Goal: Information Seeking & Learning: Learn about a topic

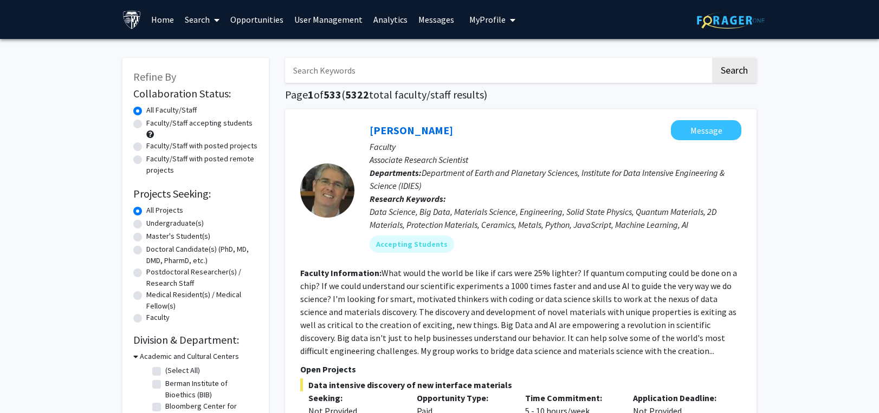
click at [357, 74] on input "Search Keywords" at bounding box center [497, 70] width 425 height 25
paste input "regenerative"
type input "regenerative"
click at [721, 68] on button "Search" at bounding box center [734, 70] width 44 height 25
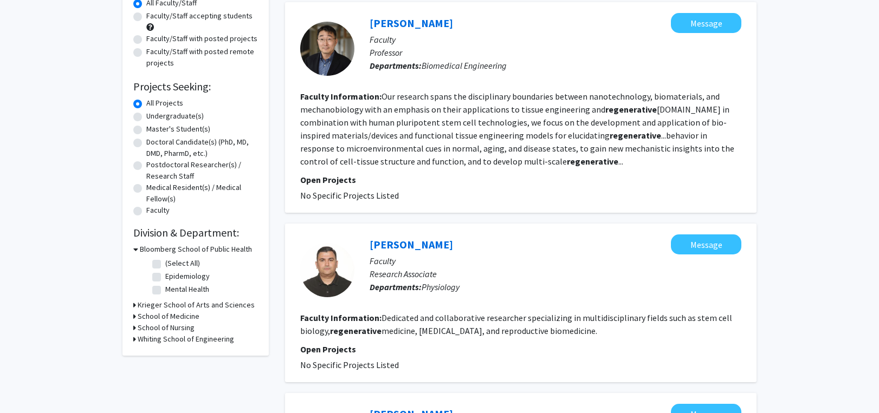
scroll to position [108, 0]
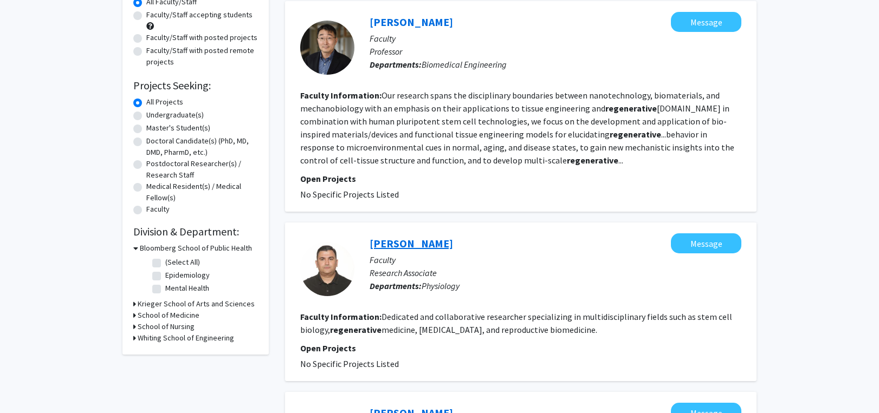
click at [436, 240] on link "[PERSON_NAME]" at bounding box center [411, 244] width 83 height 14
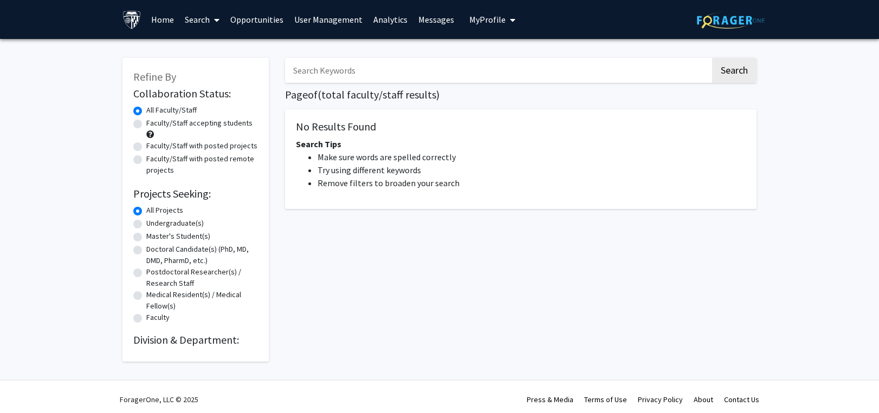
click at [325, 77] on input "Search Keywords" at bounding box center [497, 70] width 425 height 25
paste input "regenerative"
type input "regenerative"
click at [734, 67] on button "Search" at bounding box center [734, 70] width 44 height 25
click at [195, 15] on link "Search" at bounding box center [202, 20] width 46 height 38
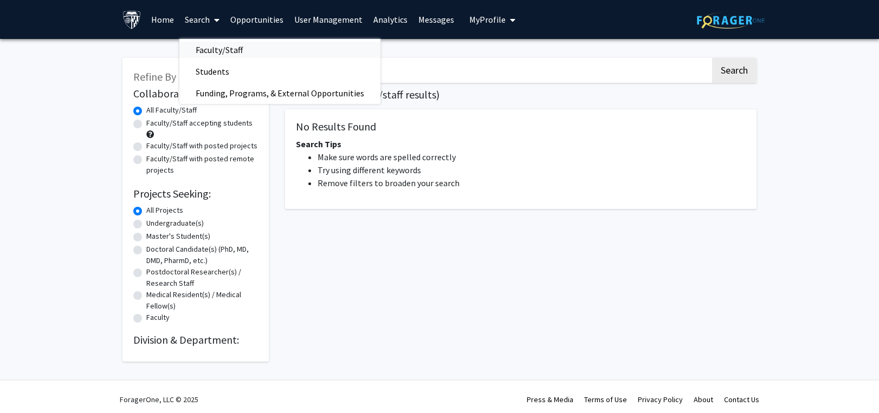
click at [204, 45] on span "Faculty/Staff" at bounding box center [219, 50] width 80 height 22
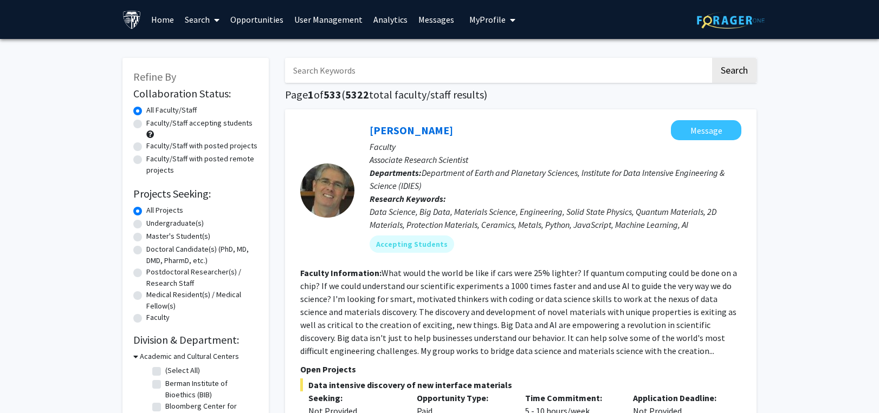
click at [373, 68] on input "Search Keywords" at bounding box center [497, 70] width 425 height 25
paste input "regenerative"
click at [730, 73] on button "Search" at bounding box center [734, 70] width 44 height 25
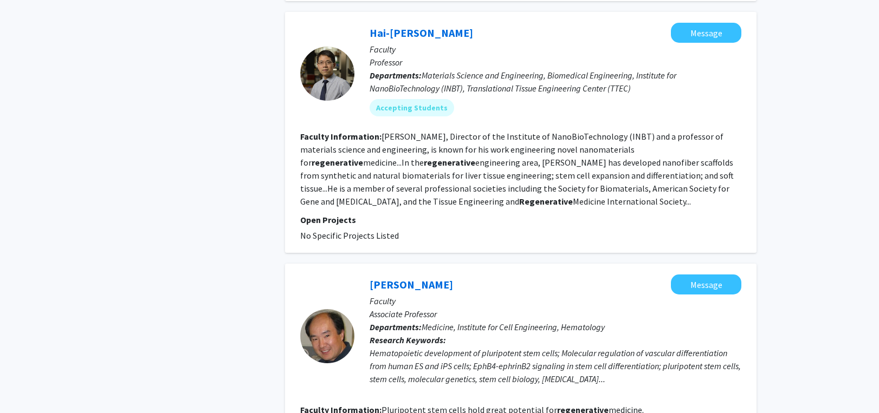
scroll to position [1517, 0]
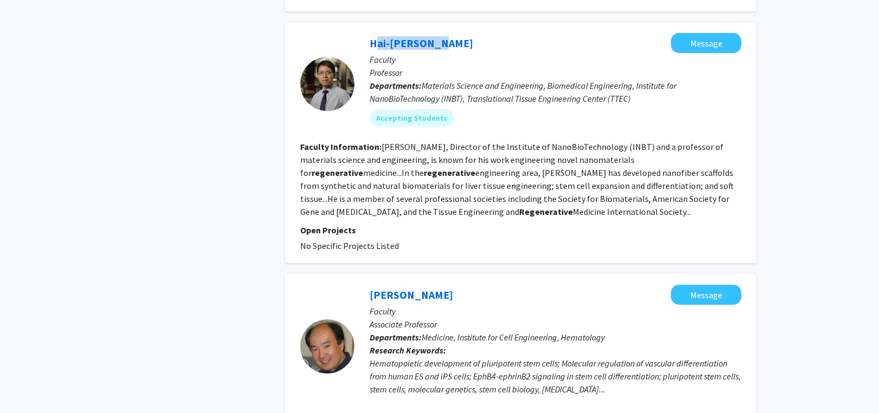
drag, startPoint x: 364, startPoint y: 30, endPoint x: 439, endPoint y: 30, distance: 75.3
click at [439, 33] on div "Hai-[PERSON_NAME] Message Faculty Professor Departments: Materials Science and …" at bounding box center [547, 84] width 387 height 102
copy link "Hai-[PERSON_NAME]"
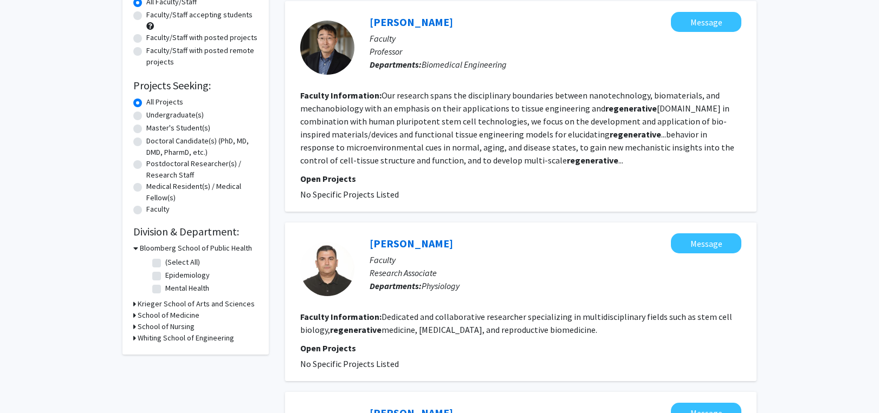
scroll to position [0, 0]
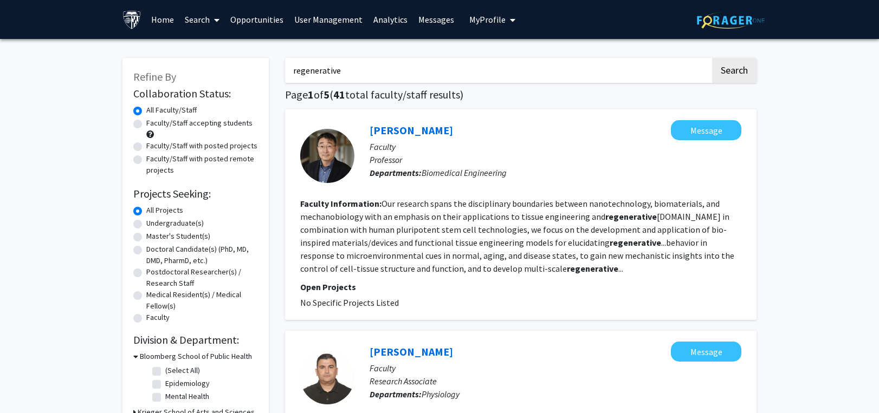
drag, startPoint x: 405, startPoint y: 71, endPoint x: 133, endPoint y: 71, distance: 272.0
paste input "senescent"
click at [719, 70] on button "Search" at bounding box center [734, 70] width 44 height 25
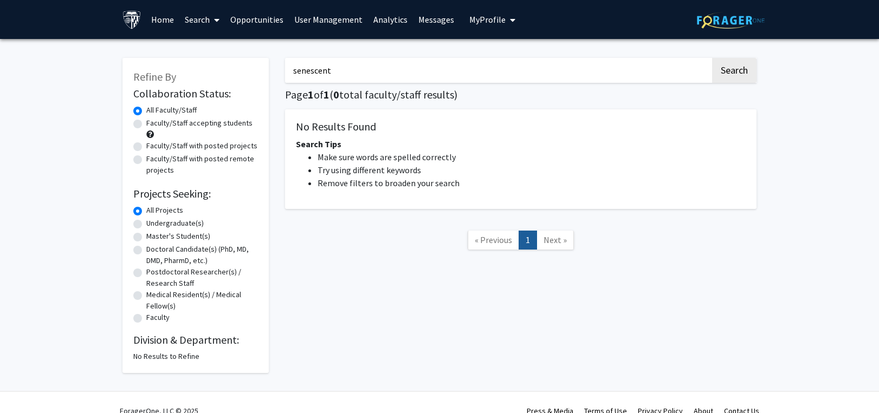
drag, startPoint x: 331, startPoint y: 70, endPoint x: 276, endPoint y: 70, distance: 54.2
click at [276, 70] on div "Refine By Collaboration Status: Collaboration Status All Faculty/Staff Collabor…" at bounding box center [439, 210] width 650 height 326
click at [740, 70] on button "Search" at bounding box center [734, 70] width 44 height 25
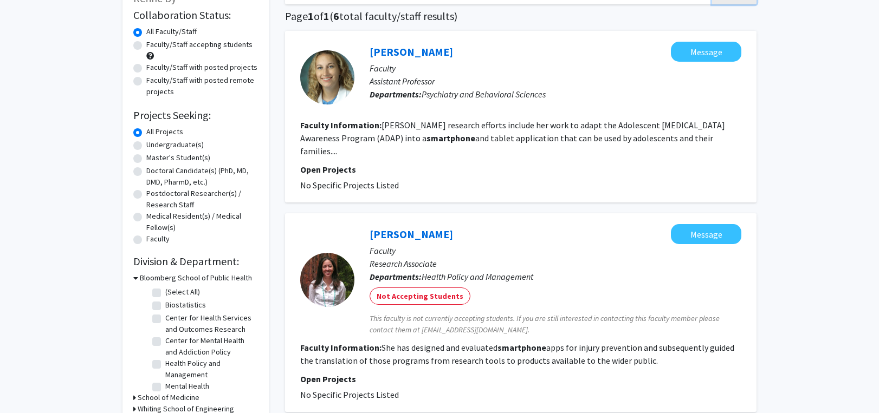
scroll to position [20, 0]
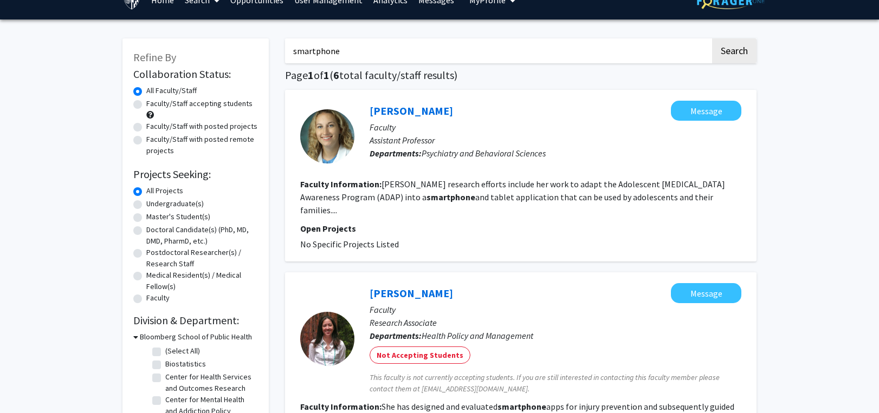
drag, startPoint x: 377, startPoint y: 50, endPoint x: 222, endPoint y: 50, distance: 155.0
paste input "Sustainable Aviation Fuel"
click at [729, 51] on button "Search" at bounding box center [734, 50] width 44 height 25
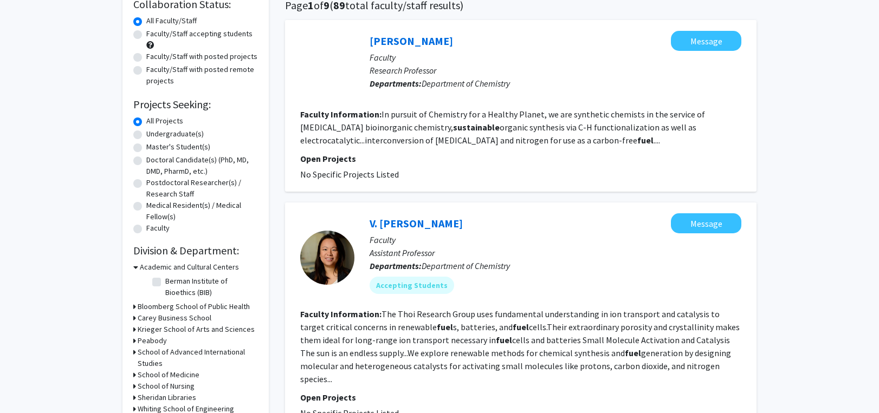
scroll to position [108, 0]
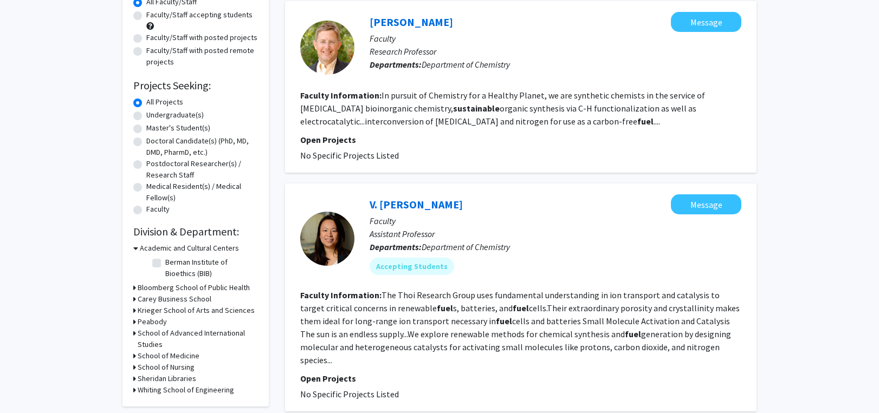
drag, startPoint x: 840, startPoint y: 130, endPoint x: 807, endPoint y: 142, distance: 34.8
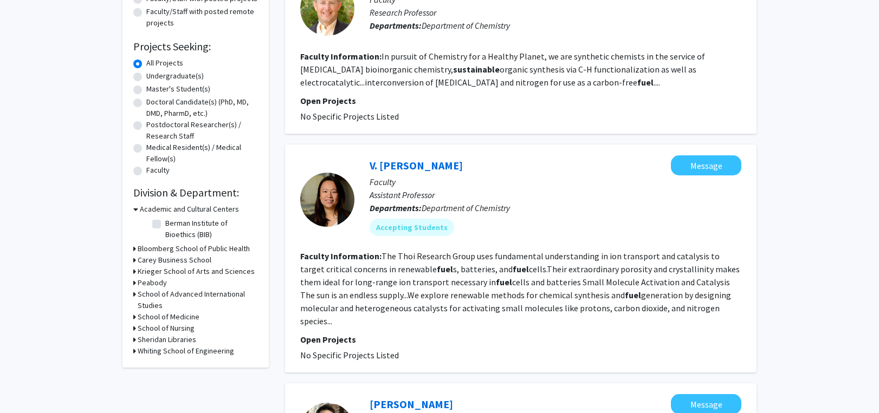
scroll to position [0, 0]
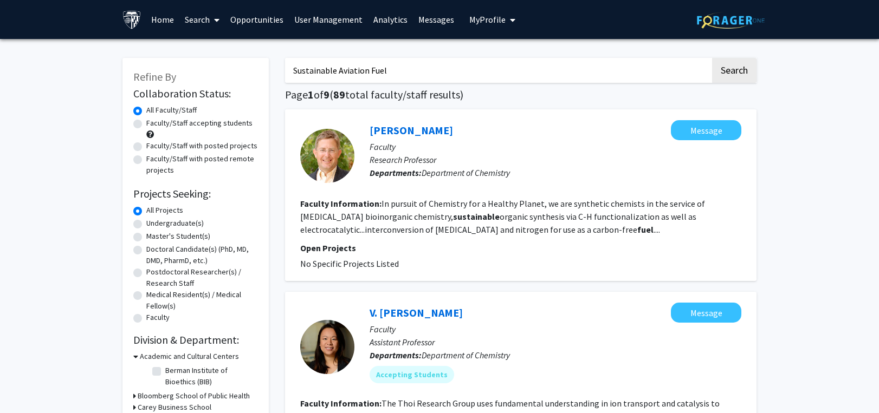
drag, startPoint x: 392, startPoint y: 63, endPoint x: 238, endPoint y: 63, distance: 153.3
paste input "diapause"
click at [729, 68] on button "Search" at bounding box center [734, 70] width 44 height 25
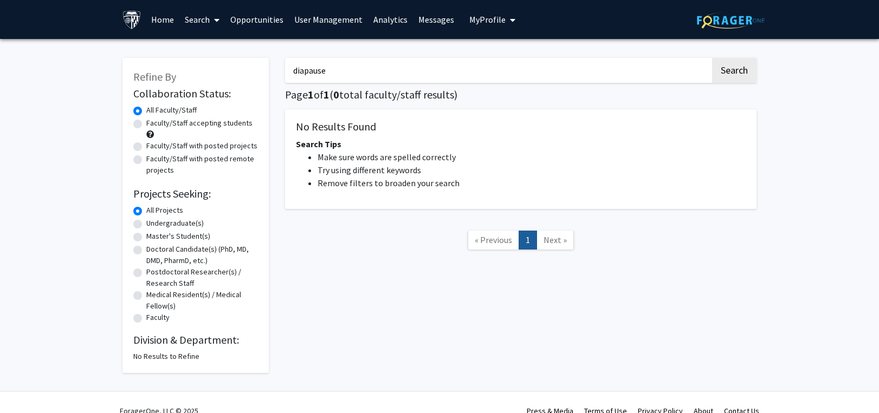
drag, startPoint x: 351, startPoint y: 75, endPoint x: 242, endPoint y: 72, distance: 109.0
click at [242, 72] on div "Refine By Collaboration Status: Collaboration Status All Faculty/Staff Collabor…" at bounding box center [439, 210] width 650 height 326
paste input "physiology"
click at [738, 69] on button "Search" at bounding box center [734, 70] width 44 height 25
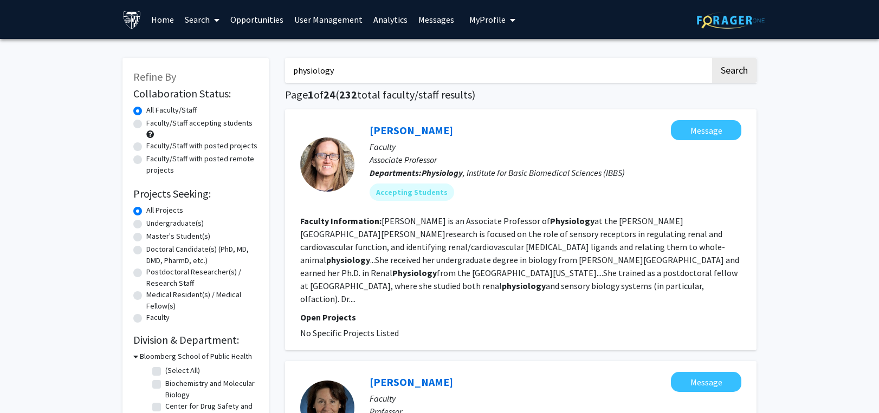
drag, startPoint x: 348, startPoint y: 67, endPoint x: 216, endPoint y: 66, distance: 131.7
paste input "a"
drag, startPoint x: 355, startPoint y: 77, endPoint x: 271, endPoint y: 77, distance: 83.4
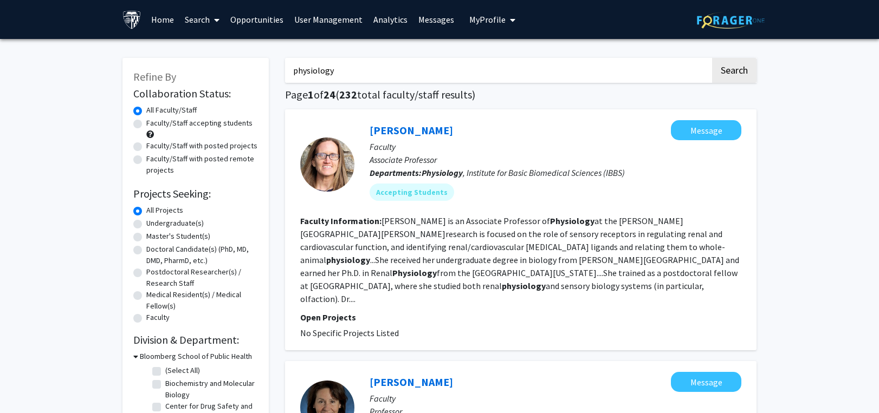
click at [712, 58] on button "Search" at bounding box center [734, 70] width 44 height 25
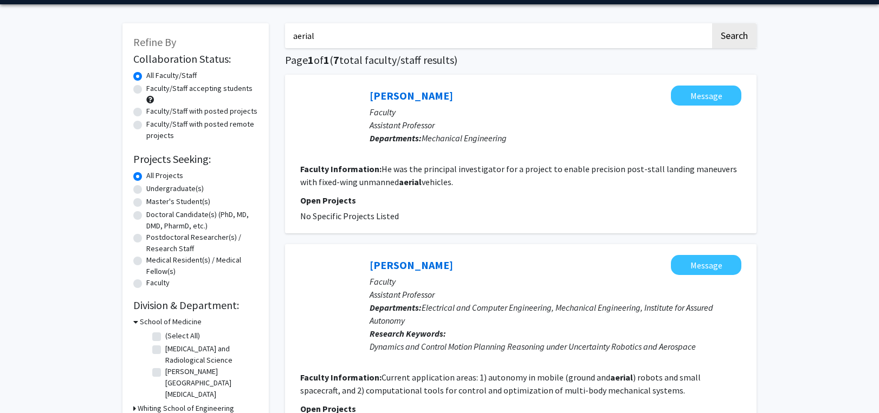
scroll to position [54, 0]
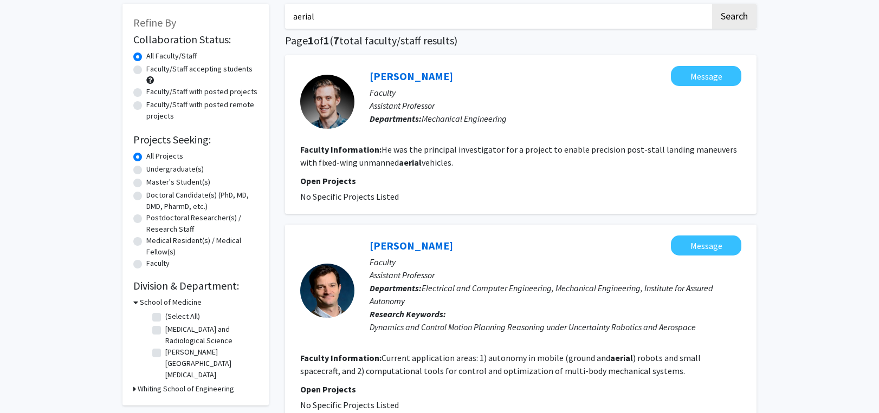
drag, startPoint x: 329, startPoint y: 21, endPoint x: 219, endPoint y: 3, distance: 111.9
paste input "utism"
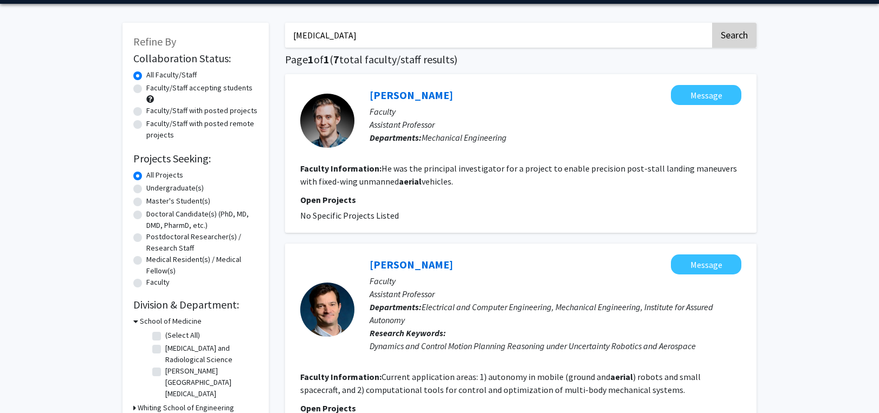
type input "autism"
click at [742, 35] on button "Search" at bounding box center [734, 35] width 44 height 25
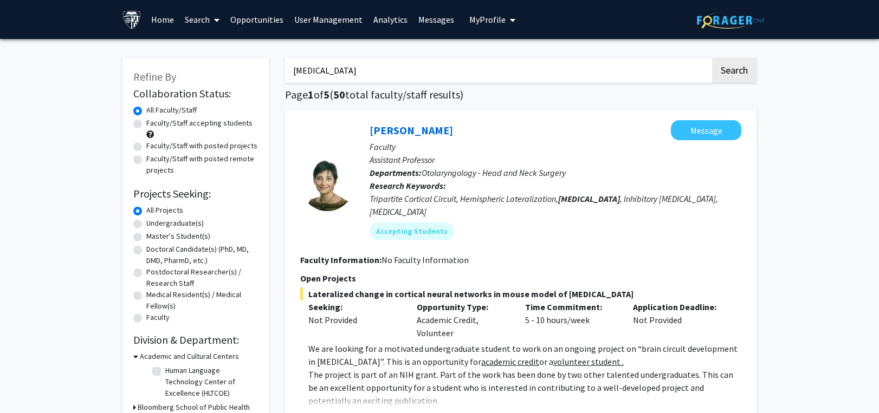
click at [156, 128] on label "Faculty/Staff accepting students" at bounding box center [199, 123] width 106 height 11
click at [153, 125] on input "Faculty/Staff accepting students" at bounding box center [149, 121] width 7 height 7
radio input "true"
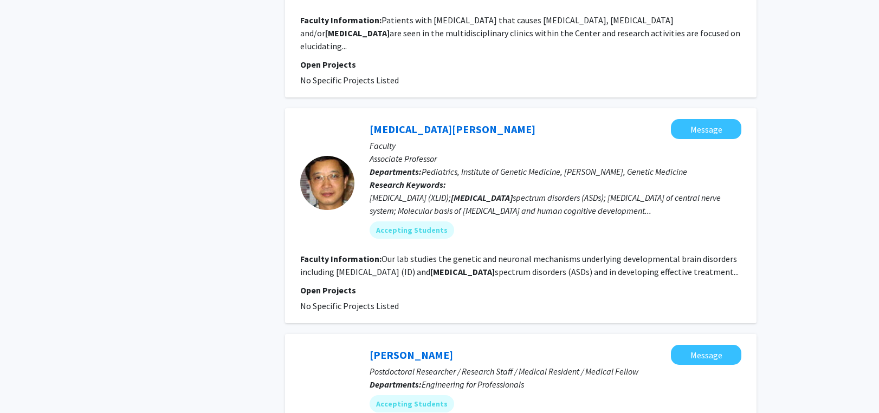
scroll to position [1246, 0]
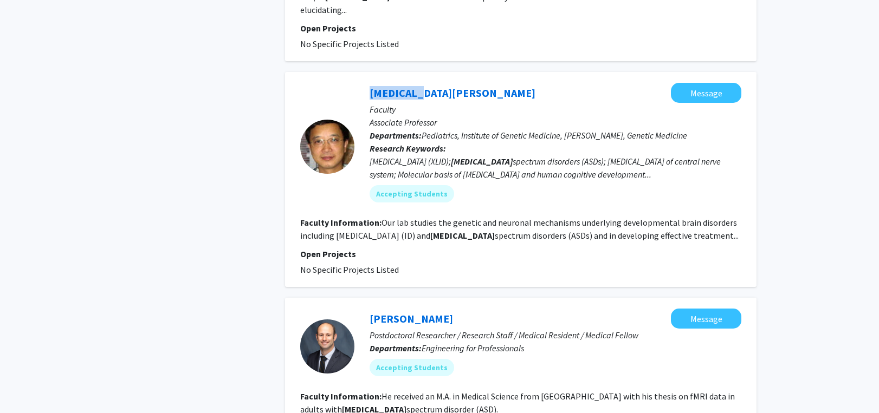
drag, startPoint x: 344, startPoint y: 42, endPoint x: 412, endPoint y: 41, distance: 68.8
click at [412, 72] on div "Tao Wang Message Faculty Associate Professor Departments: Pediatrics, Institute…" at bounding box center [520, 179] width 471 height 215
copy section "Tao Wang"
click at [388, 86] on link "Tao Wang" at bounding box center [453, 93] width 166 height 14
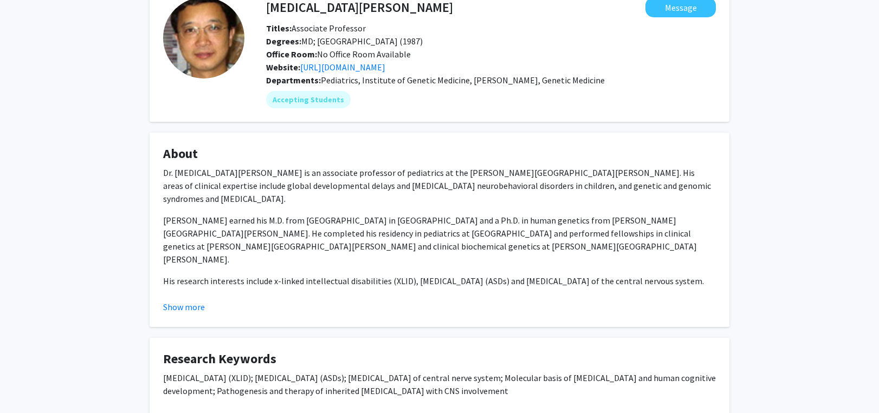
scroll to position [163, 0]
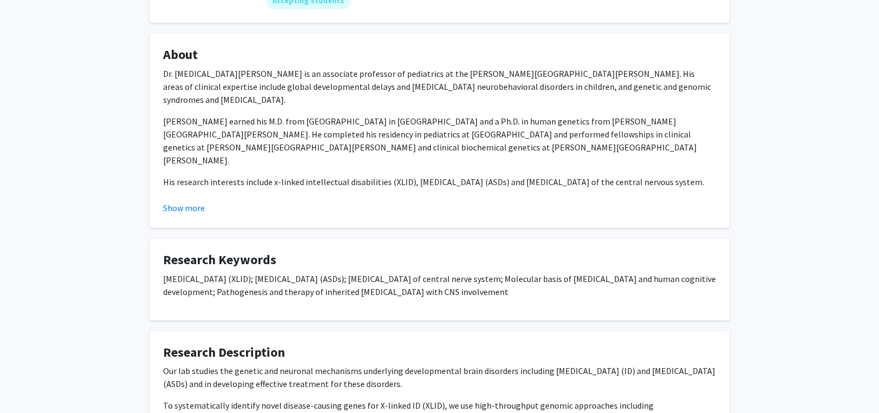
drag, startPoint x: 159, startPoint y: 276, endPoint x: 670, endPoint y: 290, distance: 510.6
click at [670, 290] on fg-card "Research Keywords X-linked intellectual disability (XLID); Autism spectrum diso…" at bounding box center [440, 280] width 580 height 82
copy p "X-linked intellectual disability (XLID); Autism spectrum disorders (ASDs); Inbo…"
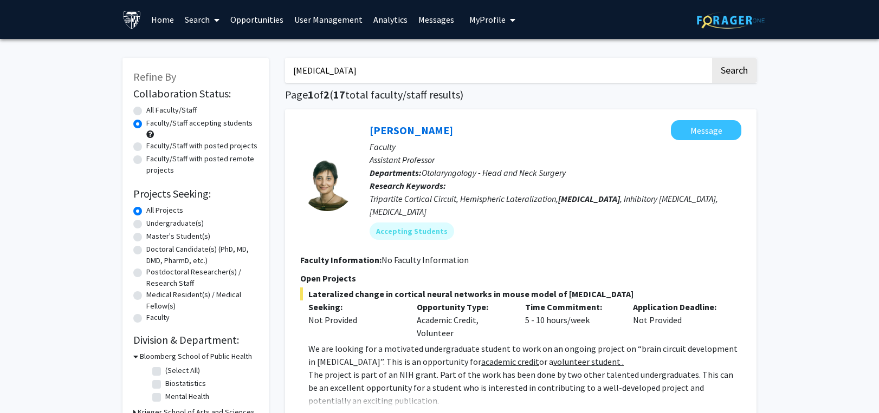
drag, startPoint x: 329, startPoint y: 67, endPoint x: 230, endPoint y: 73, distance: 99.9
paste input "connectomics"
type input "connectomics"
click at [733, 72] on button "Search" at bounding box center [734, 70] width 44 height 25
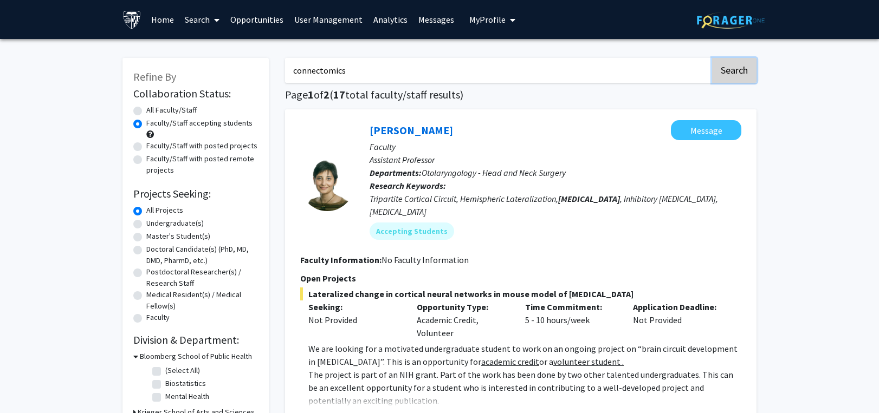
radio input "true"
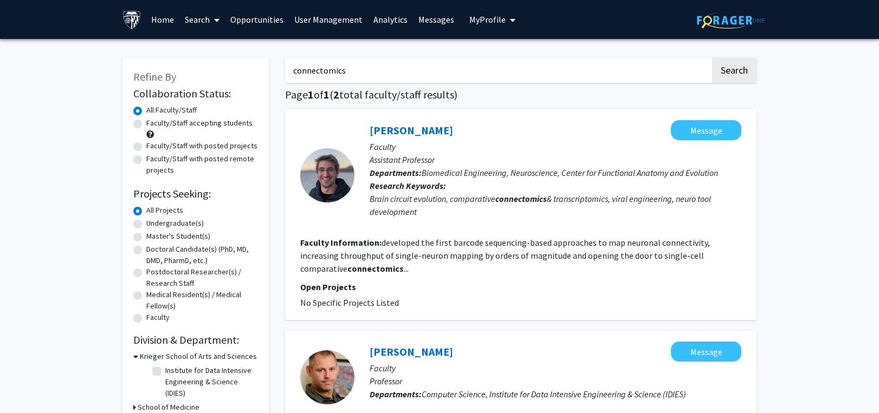
drag, startPoint x: 379, startPoint y: 77, endPoint x: 226, endPoint y: 66, distance: 152.7
click at [226, 66] on div "Refine By Collaboration Status: Collaboration Status All Faculty/Staff Collabor…" at bounding box center [439, 300] width 650 height 506
paste input "Diabete"
type input "Diabetes"
click at [730, 64] on button "Search" at bounding box center [734, 70] width 44 height 25
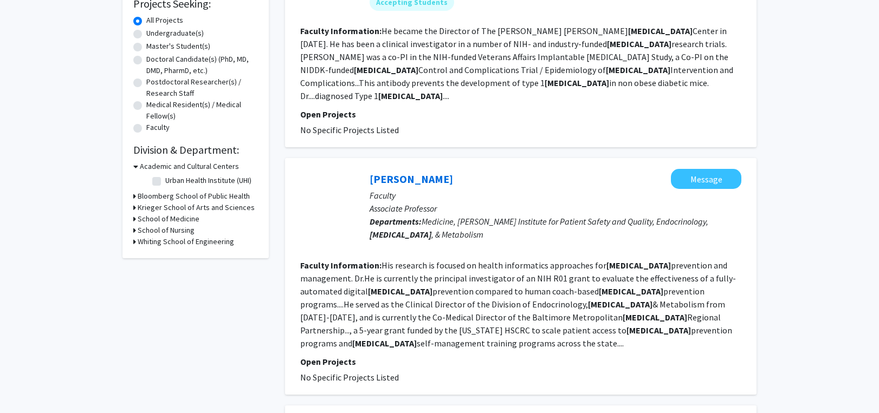
scroll to position [217, 0]
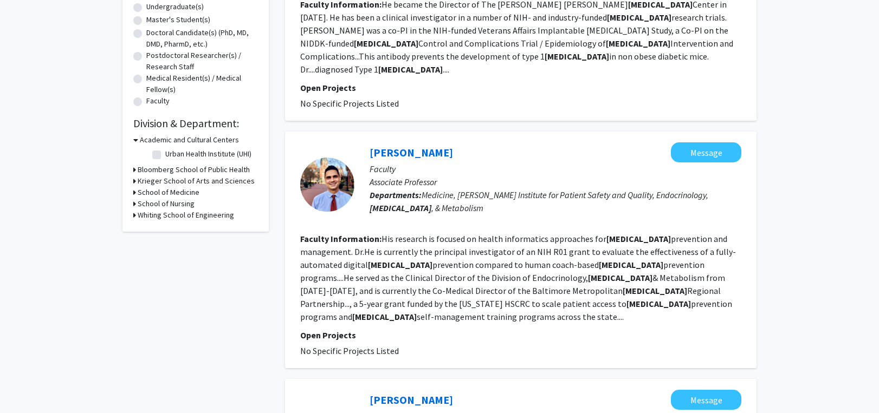
drag, startPoint x: 359, startPoint y: 144, endPoint x: 481, endPoint y: 142, distance: 121.9
click at [481, 142] on div "Nestoras Mathioudakis Message Faculty Associate Professor Departments: Medicine…" at bounding box center [547, 184] width 387 height 85
copy link "Nestoras Mathioudakis"
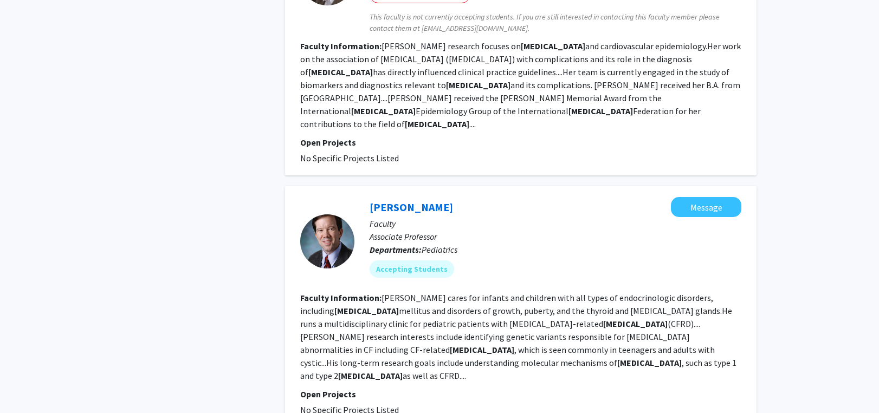
scroll to position [2210, 0]
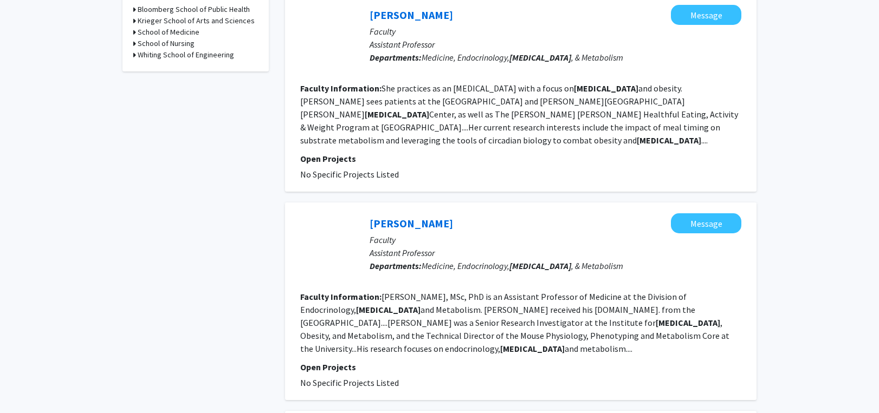
scroll to position [379, 0]
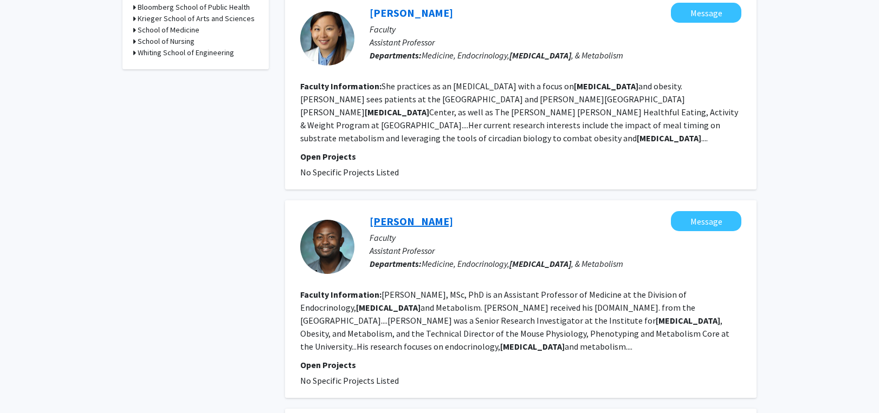
click at [434, 215] on link "Frederick Anokye-Danso" at bounding box center [411, 222] width 83 height 14
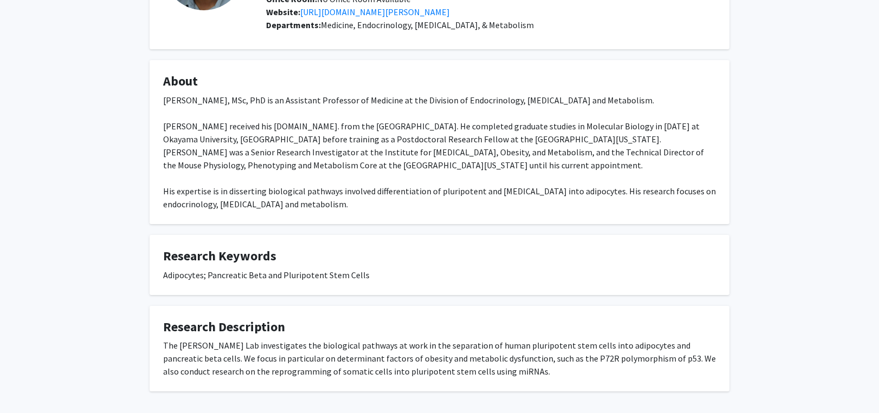
scroll to position [163, 0]
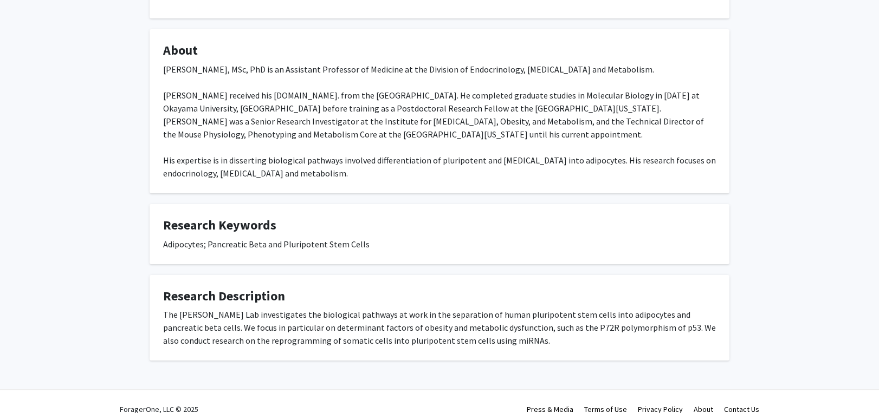
click at [755, 234] on div "Frederick Anokye-Danso Message Titles: Assistant Professor Degrees: M.Sc.; Okay…" at bounding box center [439, 136] width 879 height 520
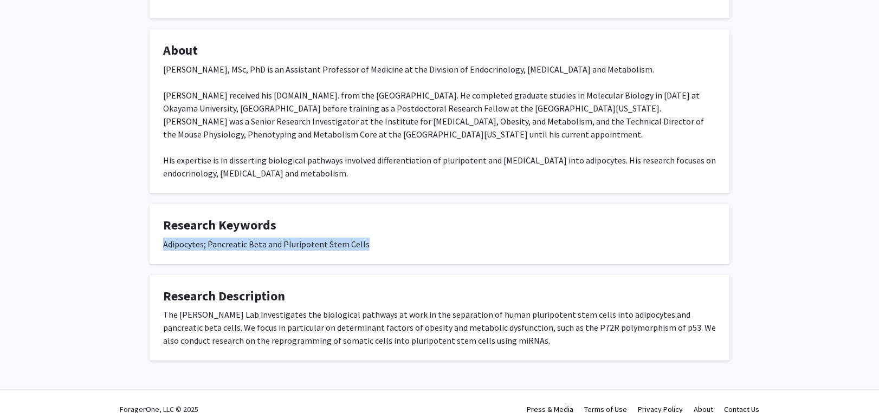
drag, startPoint x: 401, startPoint y: 244, endPoint x: 163, endPoint y: 249, distance: 238.5
click at [163, 249] on div "Adipocytes; Pancreatic Beta and Pluripotent Stem Cells" at bounding box center [439, 244] width 553 height 13
copy div "Adipocytes; Pancreatic Beta and Pluripotent Stem Cells"
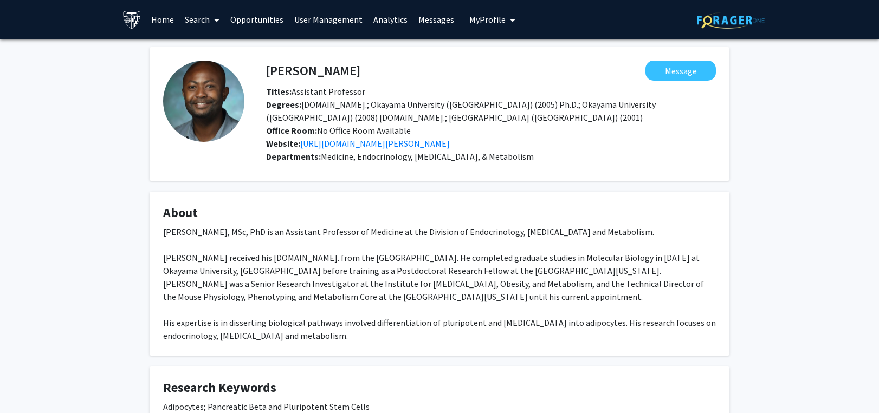
click at [734, 232] on div "Frederick Anokye-Danso Message Titles: Assistant Professor Degrees: M.Sc.; Okay…" at bounding box center [439, 285] width 596 height 476
click at [391, 393] on h4 "Research Keywords" at bounding box center [439, 388] width 553 height 16
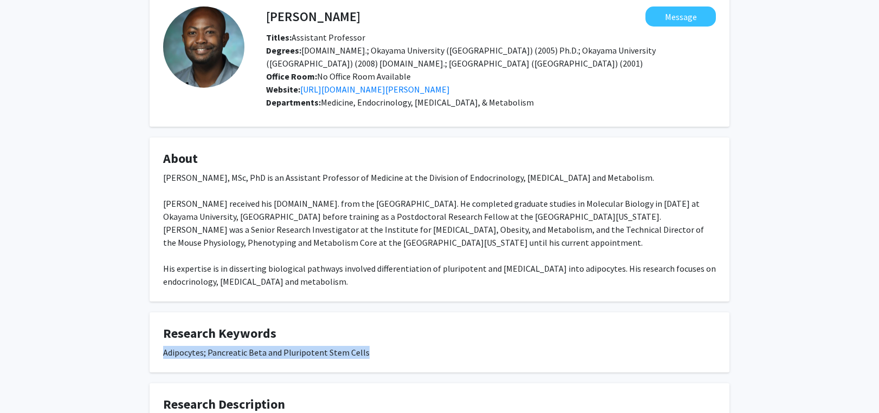
drag, startPoint x: 163, startPoint y: 351, endPoint x: 366, endPoint y: 349, distance: 203.7
click at [366, 349] on fg-card "Research Keywords Adipocytes; Pancreatic Beta and Pluripotent Stem Cells" at bounding box center [440, 343] width 580 height 60
copy div "Adipocytes; Pancreatic Beta and Pluripotent Stem Cells"
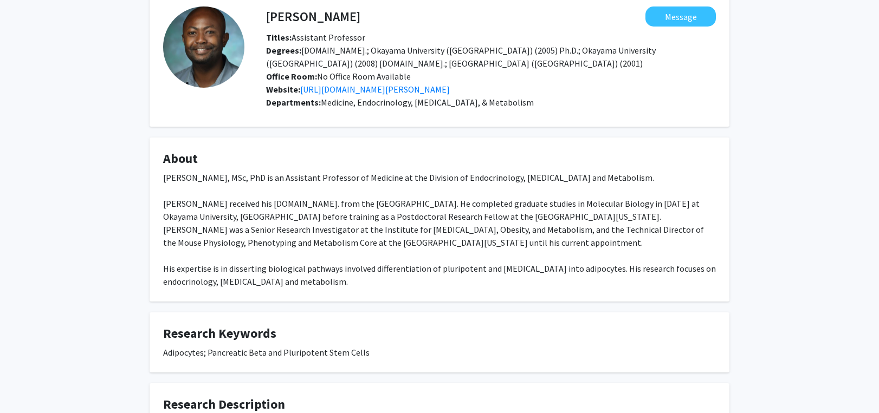
click at [819, 255] on div "Frederick Anokye-Danso Message Titles: Assistant Professor Degrees: M.Sc.; Okay…" at bounding box center [439, 245] width 879 height 520
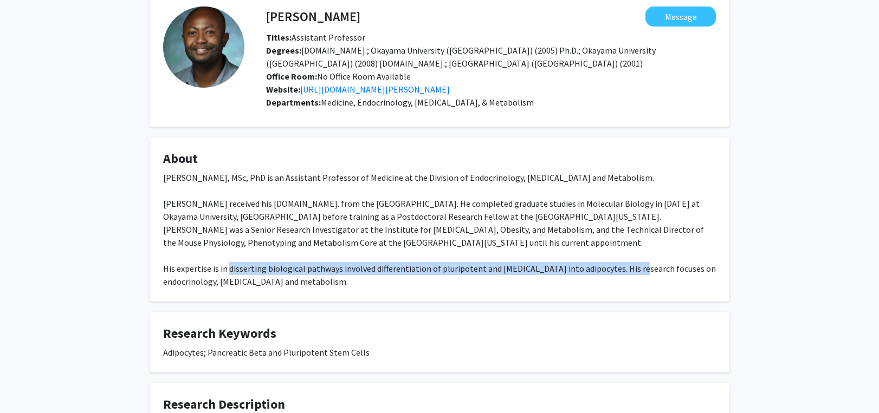
drag, startPoint x: 229, startPoint y: 269, endPoint x: 636, endPoint y: 268, distance: 406.9
click at [636, 268] on div "Frederick Anokye-Danso, MSc, PhD is an Assistant Professor of Medicine at the D…" at bounding box center [439, 229] width 553 height 117
copy div "disserting biological pathways involved differentiation of pluripotent and mese…"
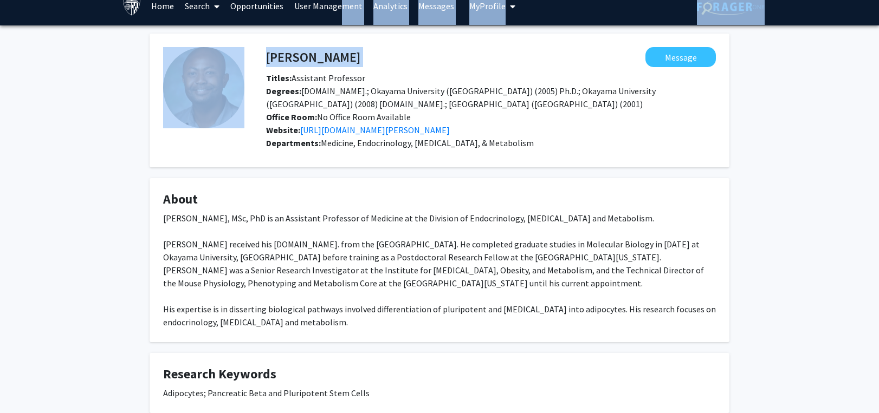
scroll to position [0, 0]
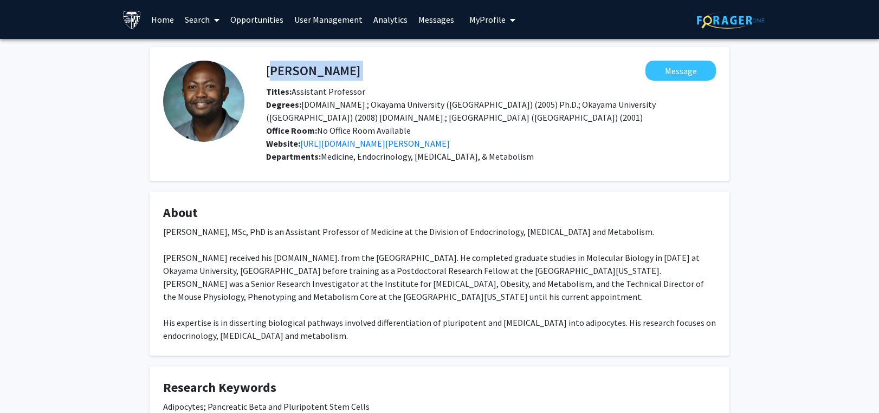
drag, startPoint x: 257, startPoint y: 9, endPoint x: 267, endPoint y: 77, distance: 69.5
click at [267, 77] on div "Frederick Anokye-Danso Message Titles: Assistant Professor Degrees: M.Sc.; Okay…" at bounding box center [479, 114] width 471 height 107
copy h4 "Frederick Anokye-Danso"
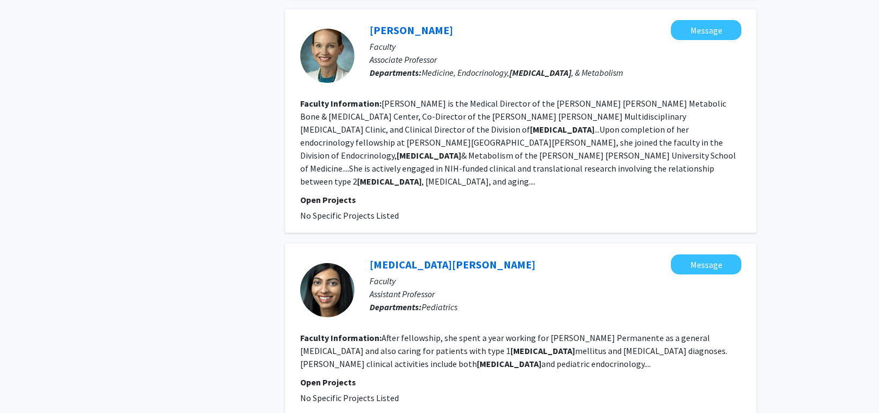
scroll to position [1814, 0]
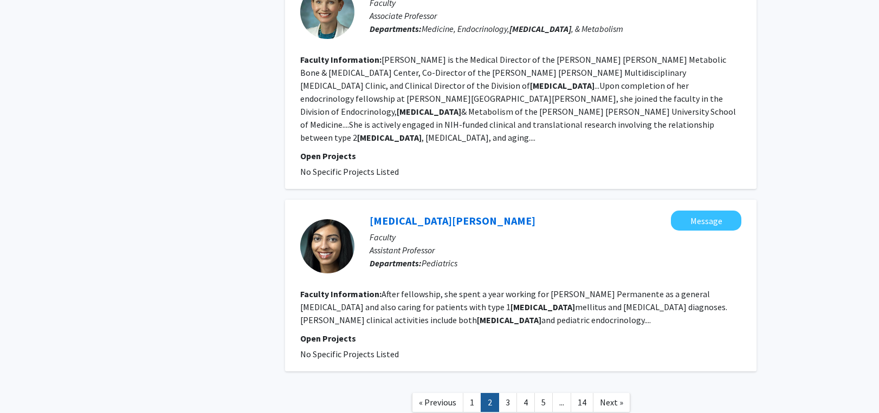
drag, startPoint x: 508, startPoint y: 325, endPoint x: 518, endPoint y: 299, distance: 28.0
click at [508, 393] on link "3" at bounding box center [507, 402] width 18 height 19
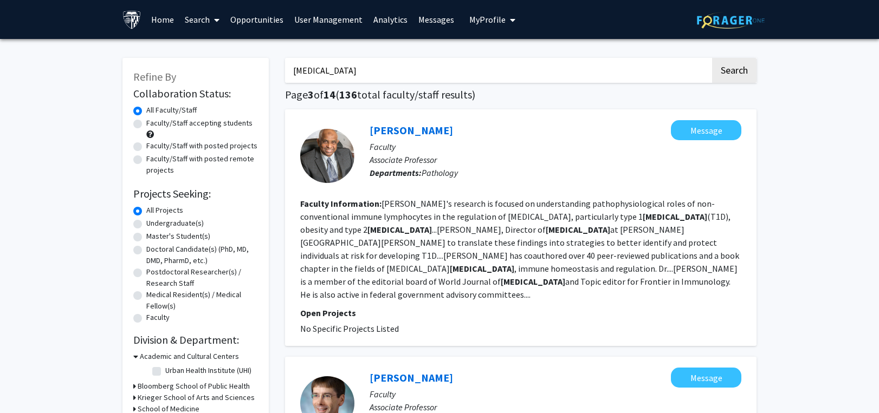
click at [186, 121] on label "Faculty/Staff accepting students" at bounding box center [199, 123] width 106 height 11
click at [153, 121] on input "Faculty/Staff accepting students" at bounding box center [149, 121] width 7 height 7
radio input "true"
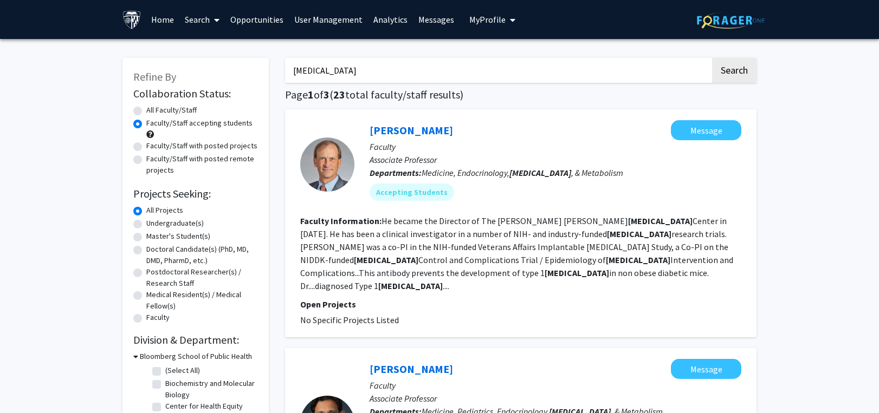
drag, startPoint x: 371, startPoint y: 66, endPoint x: 116, endPoint y: 61, distance: 254.7
paste input "aeruginosa"
type input "aeruginosa"
click at [724, 68] on button "Search" at bounding box center [734, 70] width 44 height 25
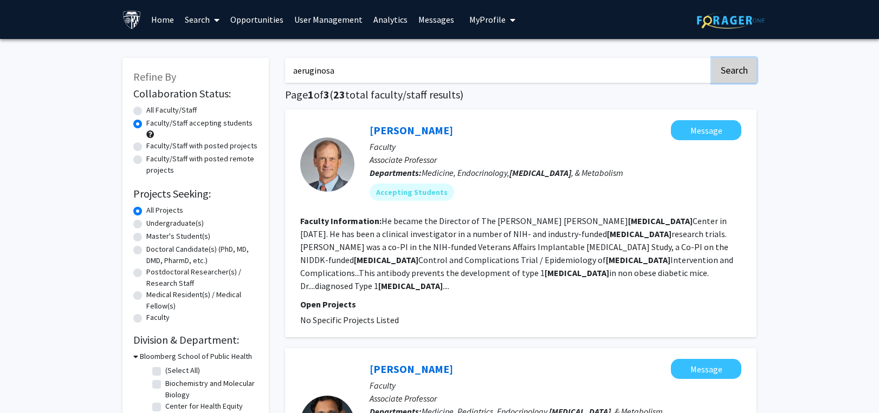
radio input "true"
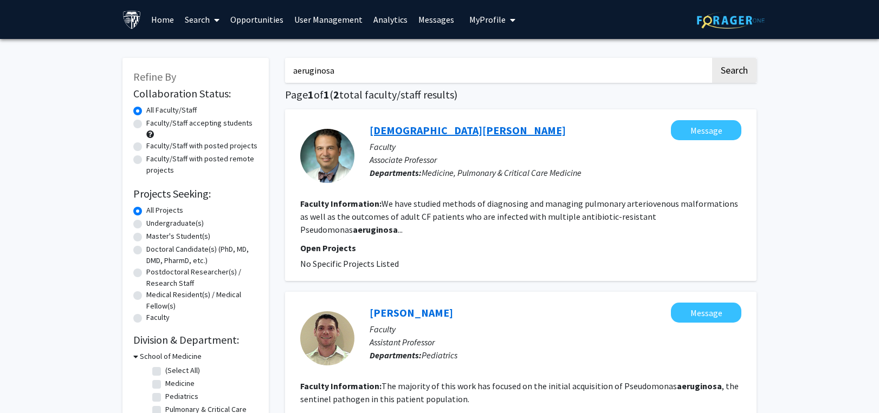
click at [426, 131] on link "Christian Merlo" at bounding box center [468, 131] width 196 height 14
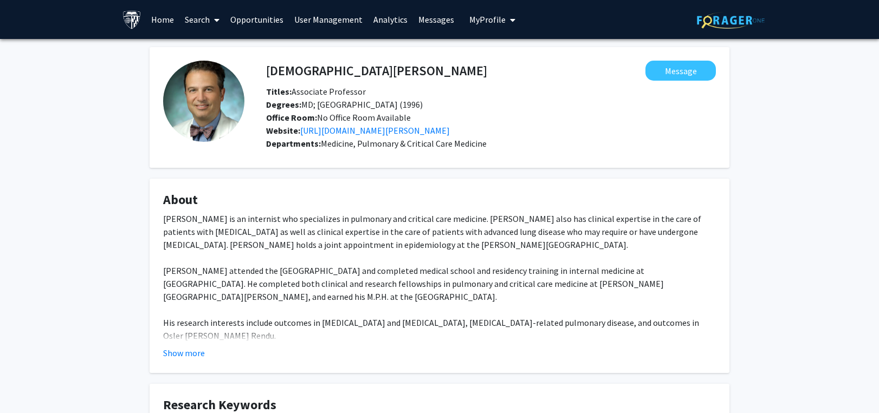
click at [190, 17] on link "Search" at bounding box center [202, 20] width 46 height 38
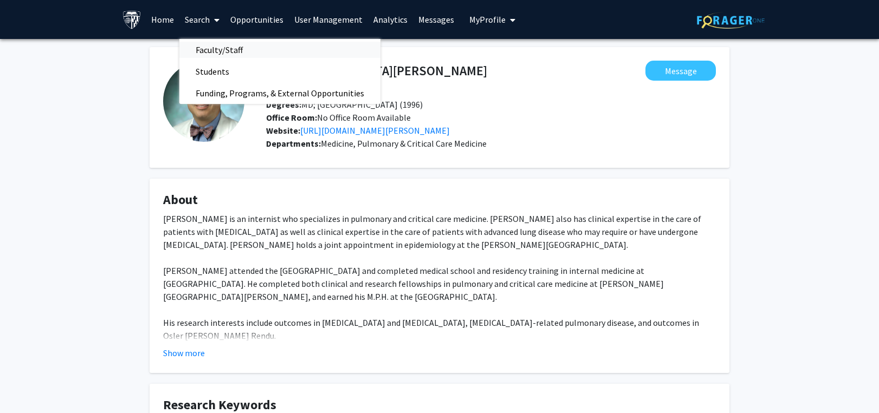
click at [214, 47] on span "Faculty/Staff" at bounding box center [219, 50] width 80 height 22
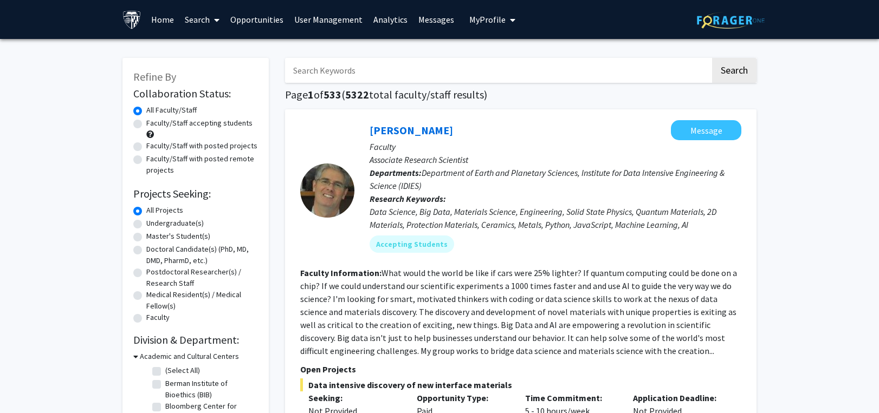
drag, startPoint x: 372, startPoint y: 69, endPoint x: 297, endPoint y: 69, distance: 74.8
click at [297, 69] on input "Search Keywords" at bounding box center [497, 70] width 425 height 25
paste input "Pseudomonas"
type input "Pseudomonas"
click at [729, 63] on button "Search" at bounding box center [734, 70] width 44 height 25
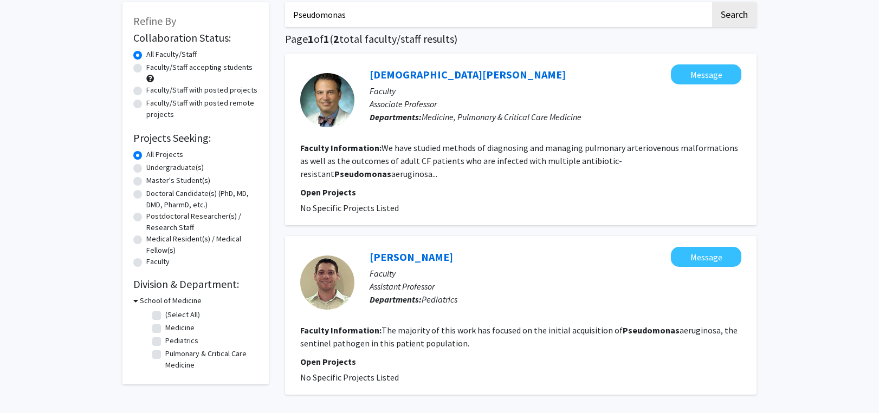
scroll to position [90, 0]
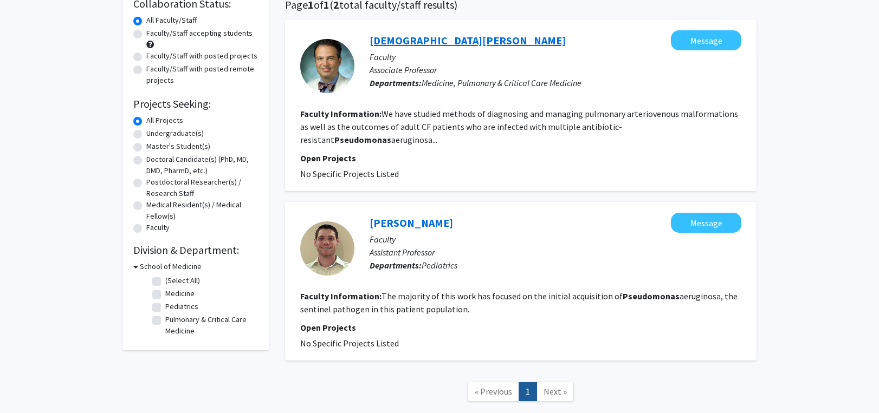
click at [419, 37] on link "Christian Merlo" at bounding box center [468, 41] width 196 height 14
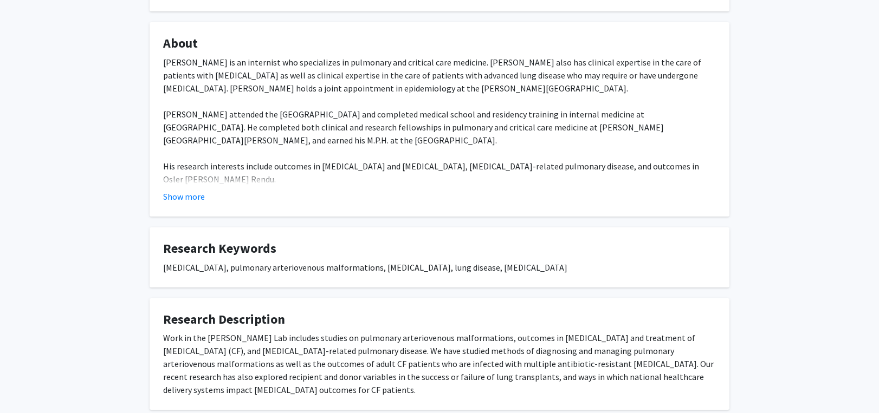
scroll to position [163, 0]
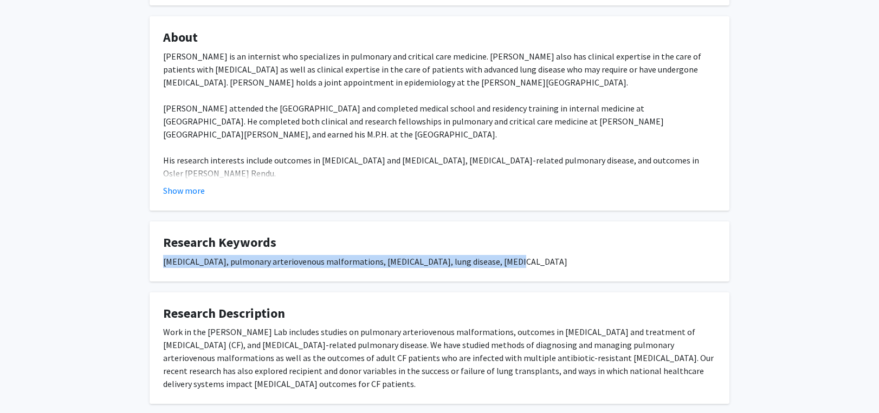
drag, startPoint x: 158, startPoint y: 264, endPoint x: 487, endPoint y: 266, distance: 329.4
click at [487, 266] on fg-card "Research Keywords cystic fibrosis, pulmonary arteriovenous malformations, HIV, …" at bounding box center [440, 252] width 580 height 60
copy div "cystic fibrosis, pulmonary arteriovenous malformations, HIV, lung disease, lung…"
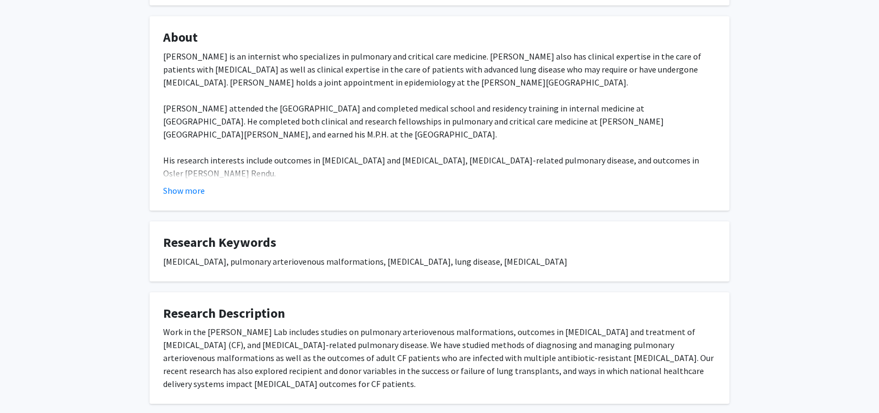
scroll to position [5, 0]
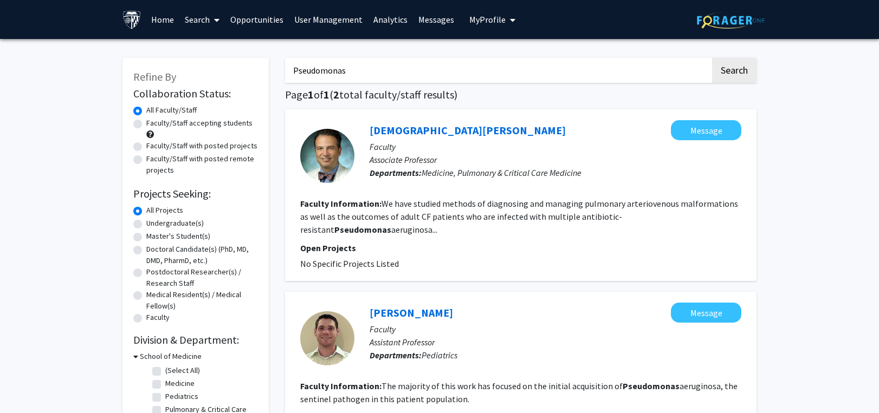
drag, startPoint x: 355, startPoint y: 68, endPoint x: 186, endPoint y: 66, distance: 169.1
click at [186, 66] on div "Refine By Collaboration Status: Collaboration Status All Faculty/Staff Collabor…" at bounding box center [439, 280] width 650 height 467
paste input "SYP-6"
click at [729, 68] on button "Search" at bounding box center [734, 70] width 44 height 25
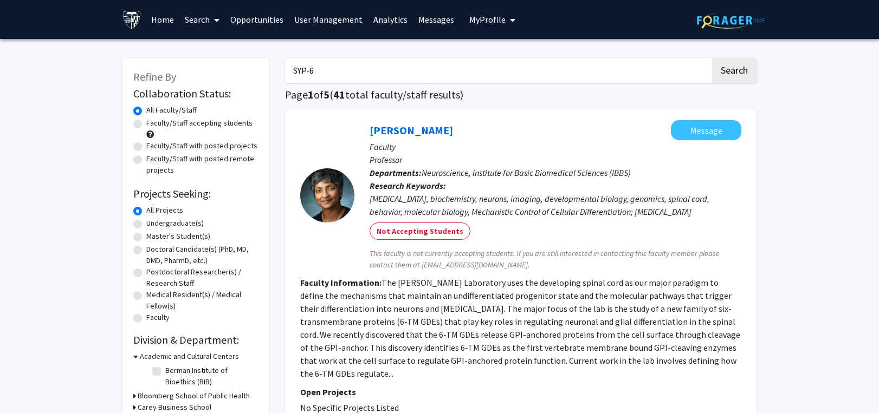
drag, startPoint x: 366, startPoint y: 75, endPoint x: 185, endPoint y: 72, distance: 180.5
paste input "ligase"
click at [731, 67] on button "Search" at bounding box center [734, 70] width 44 height 25
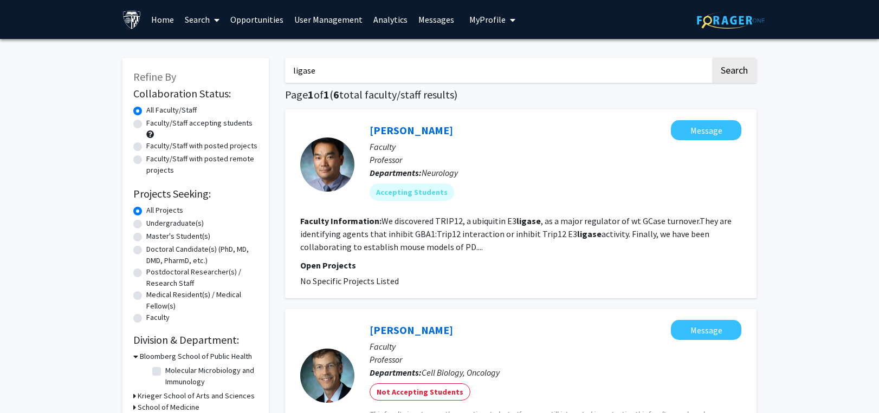
drag, startPoint x: 323, startPoint y: 75, endPoint x: 245, endPoint y: 78, distance: 77.5
paste input "meiosis"
click at [730, 63] on button "Search" at bounding box center [734, 70] width 44 height 25
drag, startPoint x: 319, startPoint y: 76, endPoint x: 245, endPoint y: 80, distance: 73.8
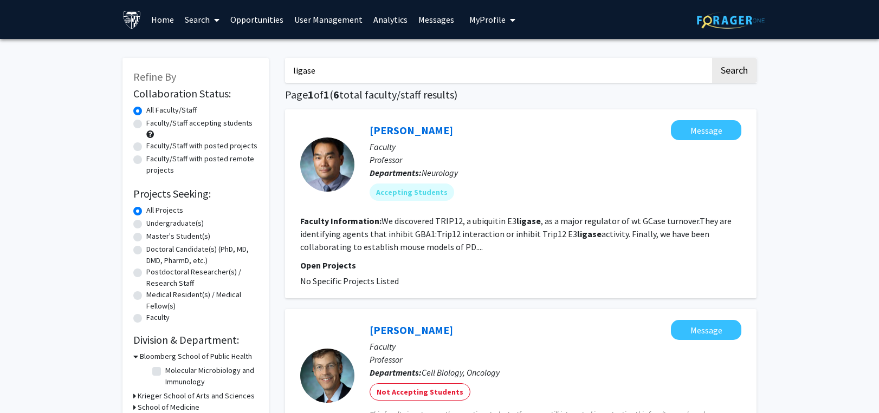
type input "moral"
click at [712, 58] on button "Search" at bounding box center [734, 70] width 44 height 25
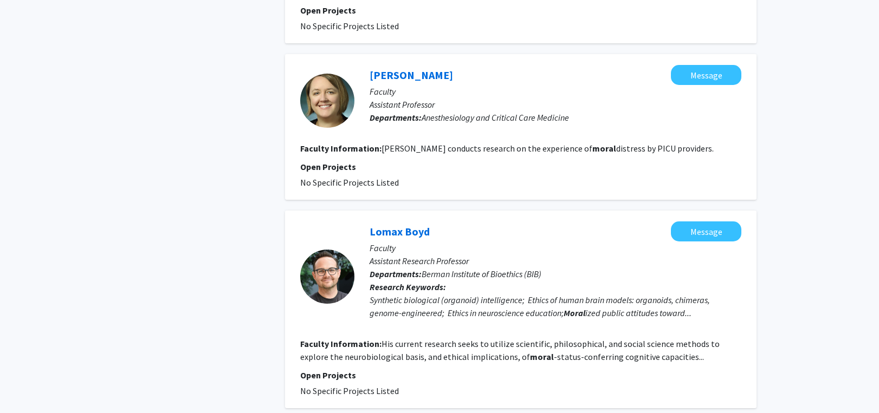
scroll to position [1192, 0]
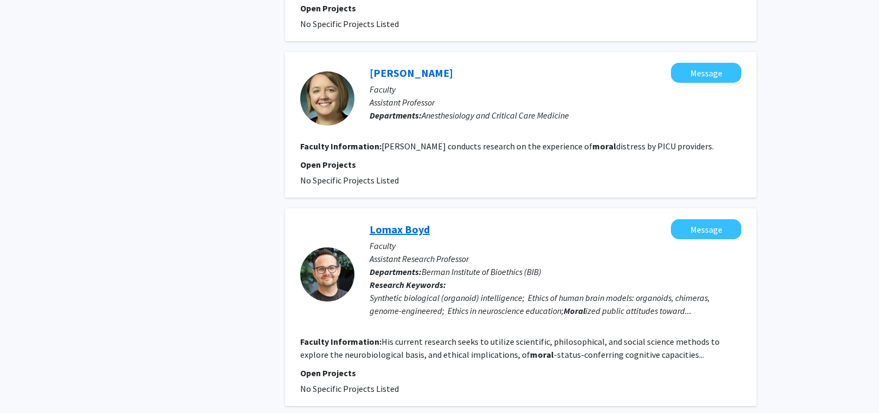
click at [407, 223] on link "Lomax Boyd" at bounding box center [400, 230] width 60 height 14
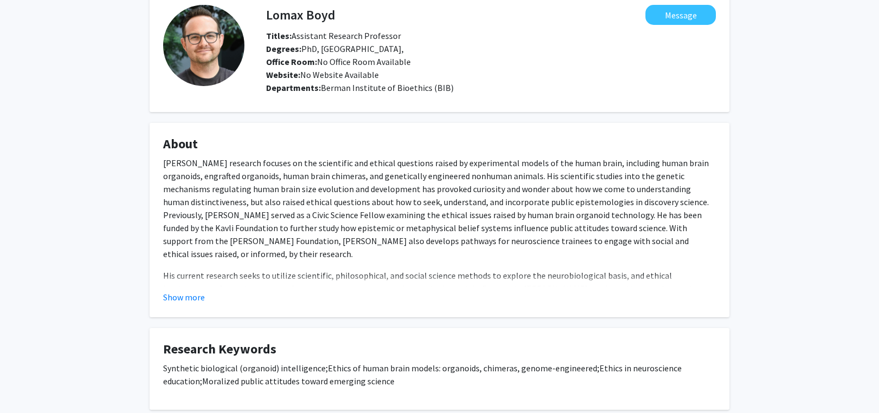
scroll to position [163, 0]
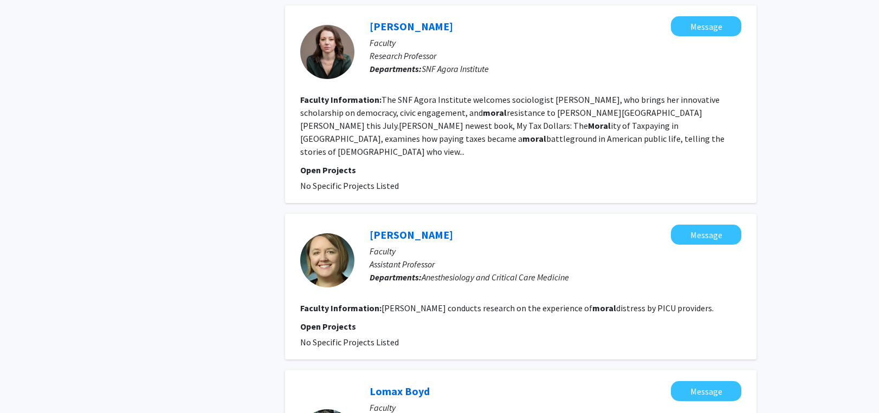
scroll to position [1192, 0]
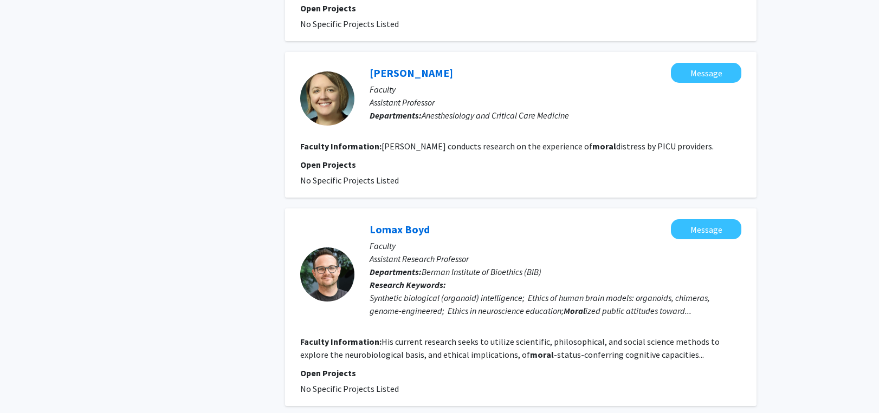
click at [403, 223] on link "Lomax Boyd" at bounding box center [400, 230] width 60 height 14
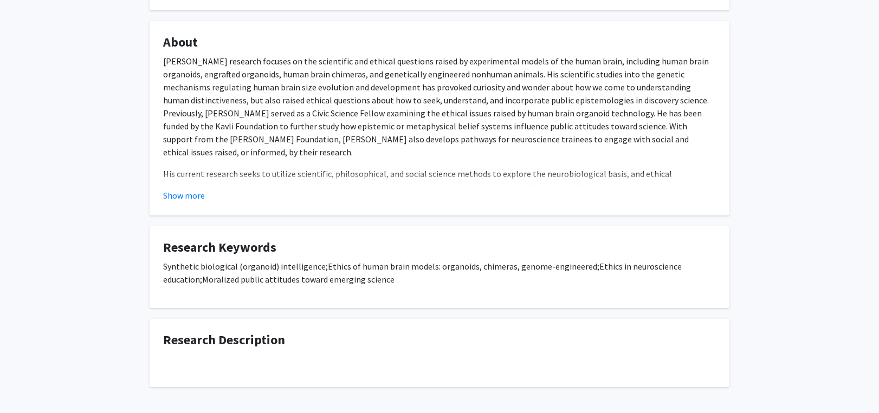
scroll to position [163, 0]
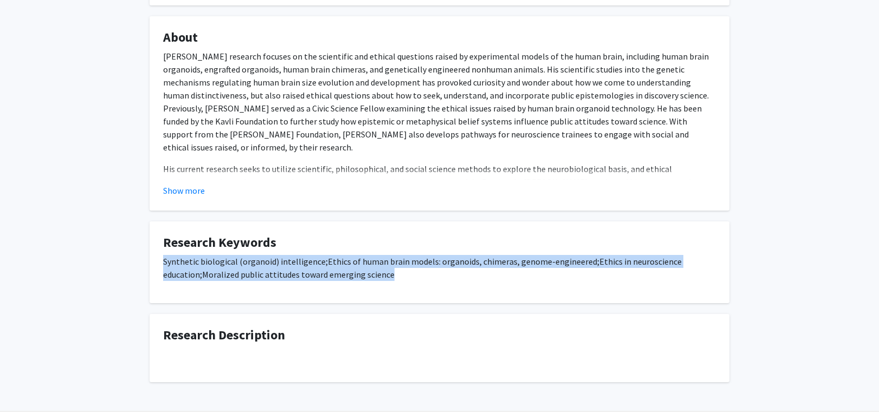
drag, startPoint x: 163, startPoint y: 262, endPoint x: 405, endPoint y: 269, distance: 241.8
click at [405, 269] on p "Synthetic biological (organoid) intelligence; Ethics of human brain models: org…" at bounding box center [439, 268] width 553 height 26
copy p "Synthetic biological (organoid) intelligence; Ethics of human brain models: org…"
drag, startPoint x: 102, startPoint y: 44, endPoint x: 53, endPoint y: 1, distance: 65.7
click at [102, 44] on div "Lomax Boyd Message Titles: Assistant Research Professor Degrees: PhD, Duke Univ…" at bounding box center [439, 146] width 879 height 541
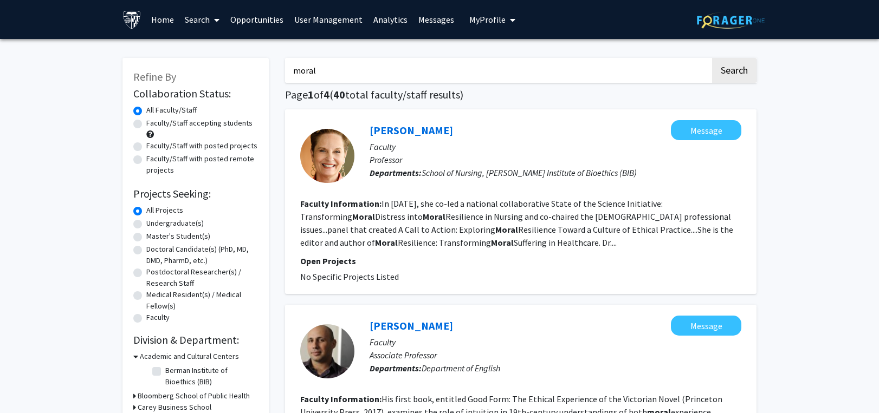
drag, startPoint x: 336, startPoint y: 61, endPoint x: 265, endPoint y: 64, distance: 71.1
paste input "Leukemia"
type input "Leukemia"
click at [722, 66] on button "Search" at bounding box center [734, 70] width 44 height 25
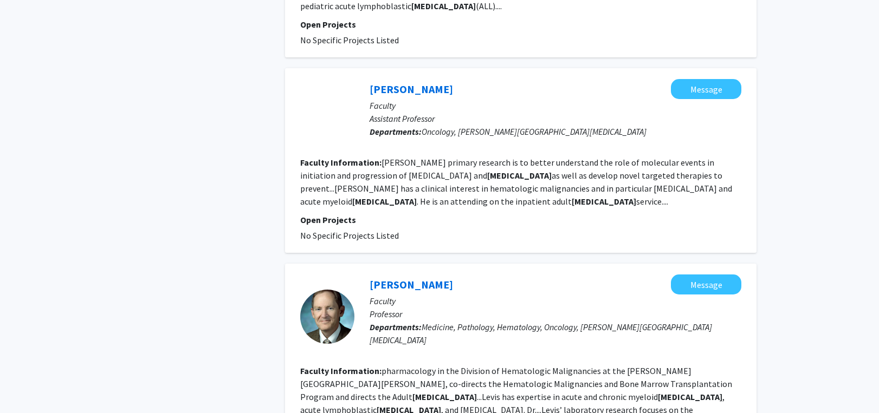
scroll to position [488, 0]
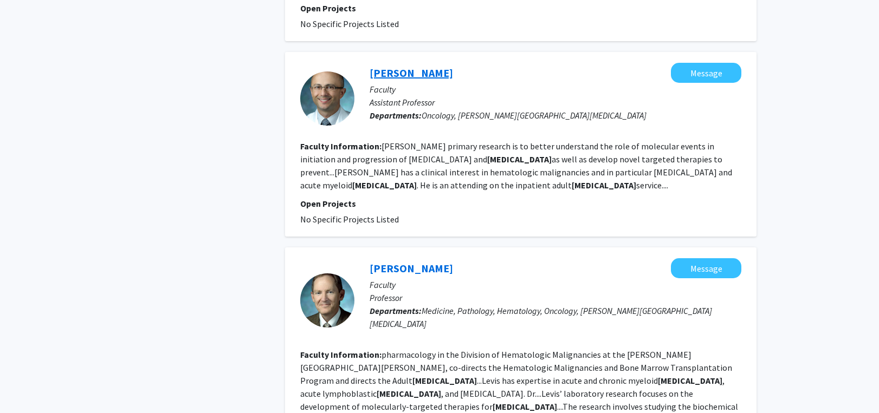
click at [386, 66] on link "Lukasz Gondek" at bounding box center [411, 73] width 83 height 14
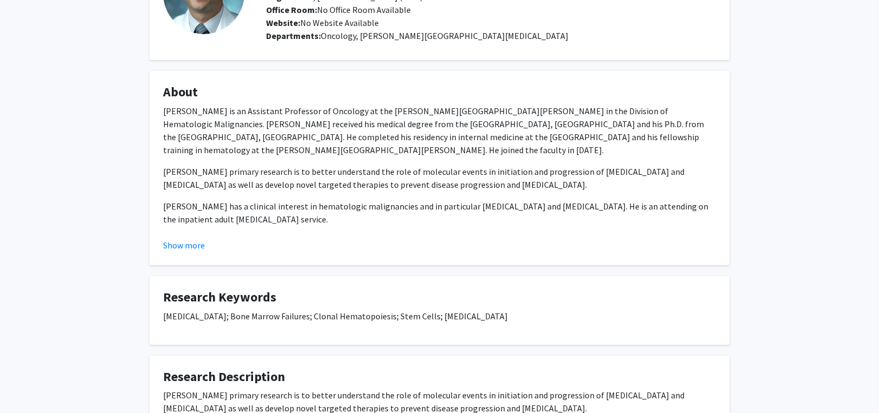
scroll to position [108, 0]
drag, startPoint x: 163, startPoint y: 316, endPoint x: 507, endPoint y: 314, distance: 343.5
click at [507, 314] on p "Myelodysplastic Syndrome; Bone Marrow Failures; Clonal Hematopoiesis; Stem Cell…" at bounding box center [439, 315] width 553 height 13
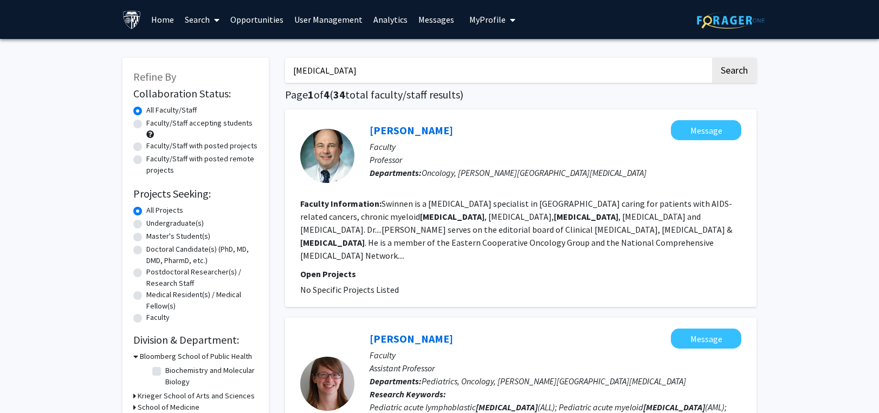
drag, startPoint x: 340, startPoint y: 72, endPoint x: 150, endPoint y: 72, distance: 190.2
click at [712, 58] on button "Search" at bounding box center [734, 70] width 44 height 25
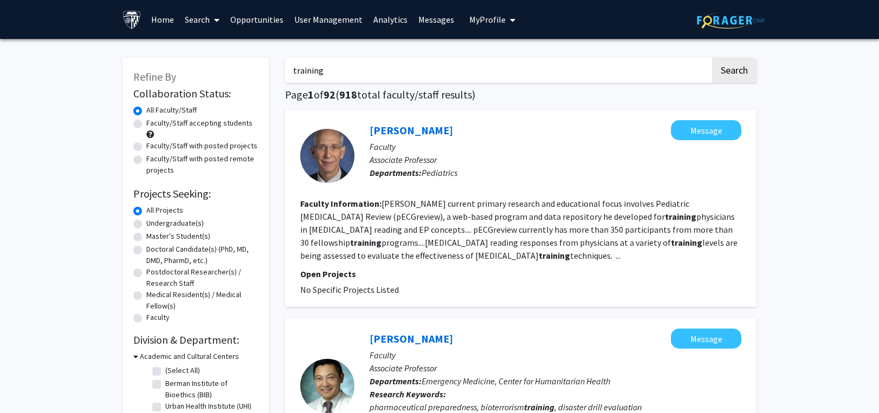
drag, startPoint x: 322, startPoint y: 72, endPoint x: 237, endPoint y: 72, distance: 85.6
click at [712, 58] on button "Search" at bounding box center [734, 70] width 44 height 25
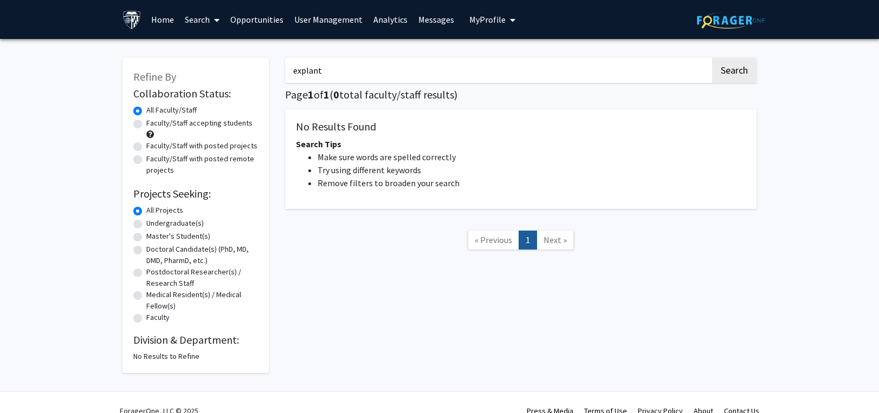
type input "explant"
click at [712, 58] on button "Search" at bounding box center [734, 70] width 44 height 25
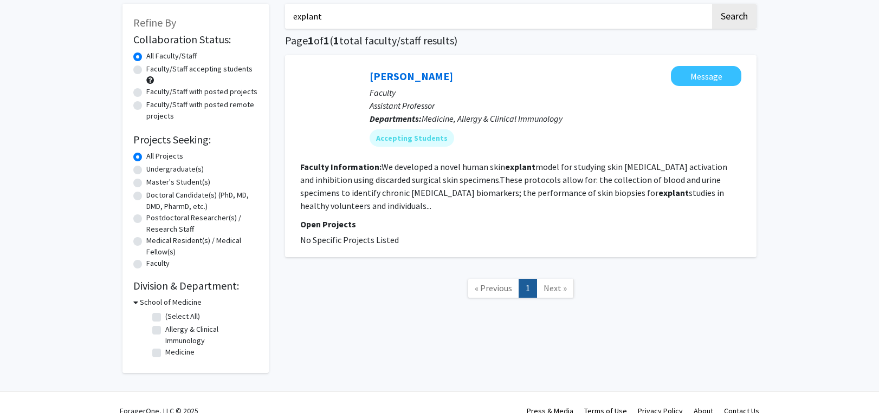
scroll to position [71, 0]
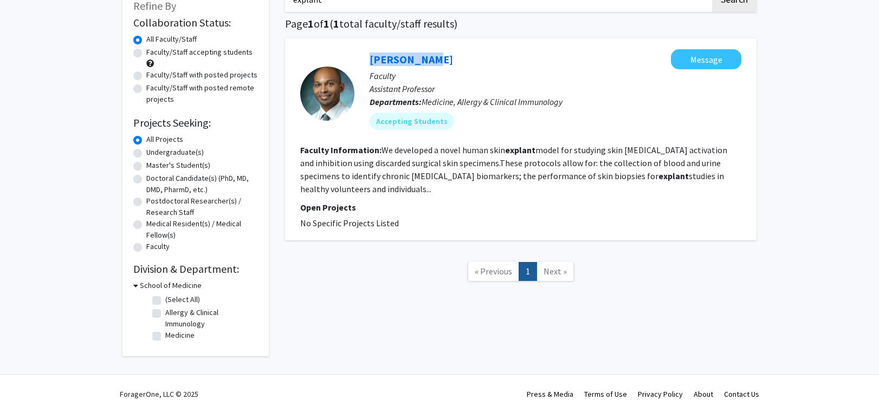
drag, startPoint x: 352, startPoint y: 51, endPoint x: 416, endPoint y: 51, distance: 64.5
click at [416, 51] on section "Eric Oliver Message Faculty Assistant Professor Departments: Medicine, Allergy …" at bounding box center [520, 93] width 441 height 89
click at [390, 63] on link "Eric Oliver" at bounding box center [411, 60] width 83 height 14
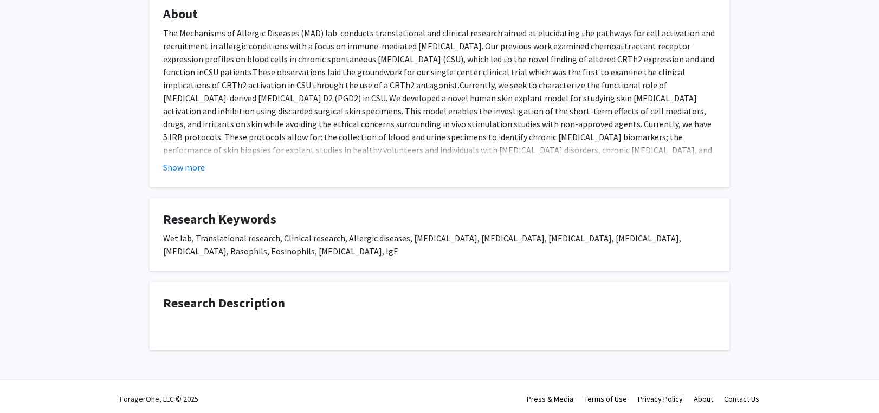
scroll to position [208, 0]
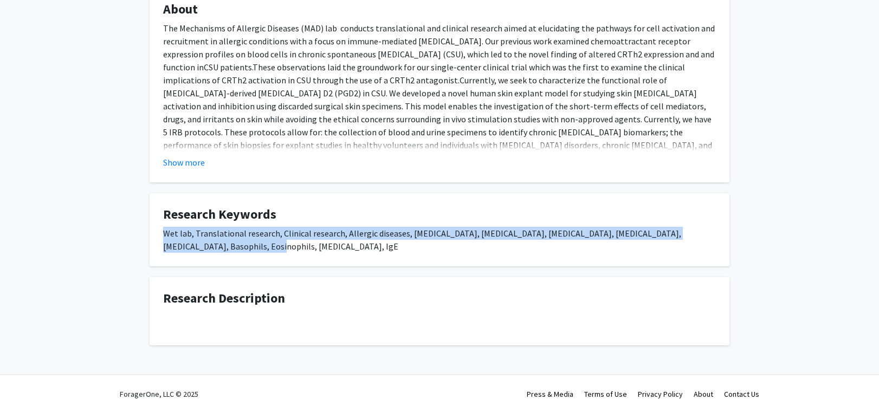
drag, startPoint x: 160, startPoint y: 232, endPoint x: 248, endPoint y: 249, distance: 89.4
click at [248, 249] on fg-card "Research Keywords Wet lab, Translational research, Clinical research, Allergic …" at bounding box center [440, 229] width 580 height 73
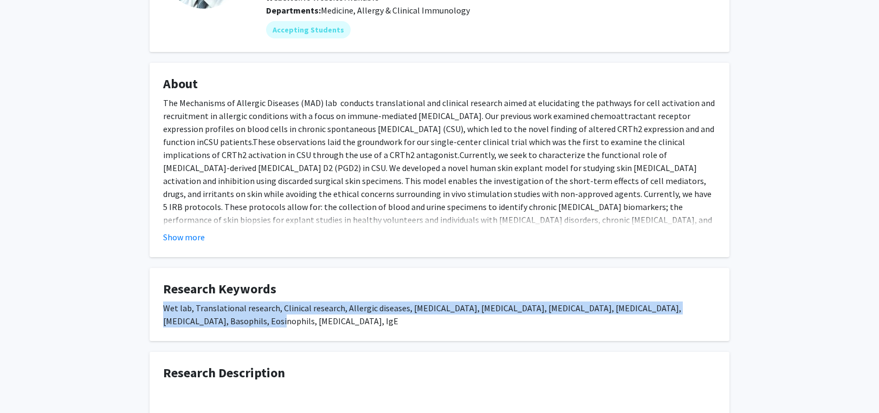
scroll to position [0, 0]
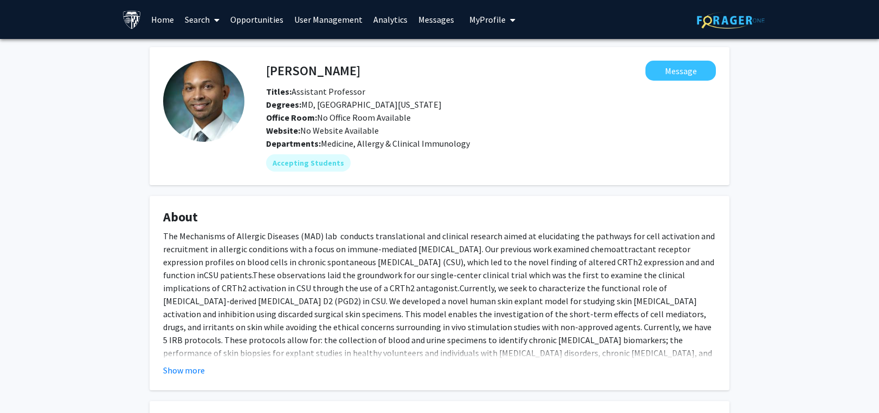
click at [213, 18] on span at bounding box center [215, 20] width 10 height 38
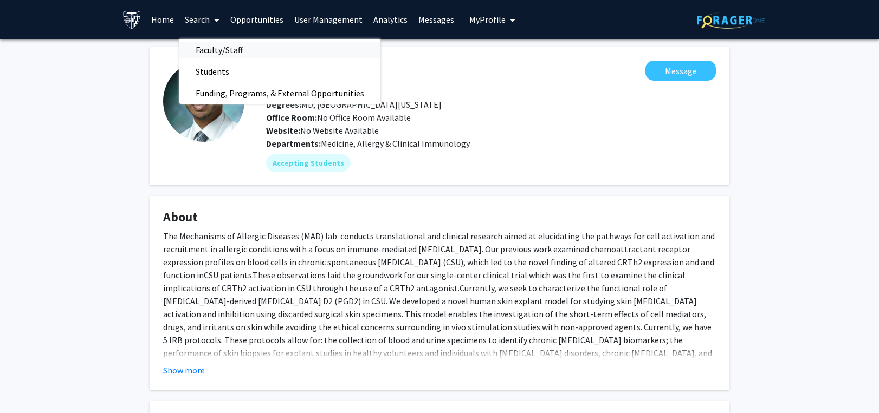
click at [200, 49] on span "Faculty/Staff" at bounding box center [219, 50] width 80 height 22
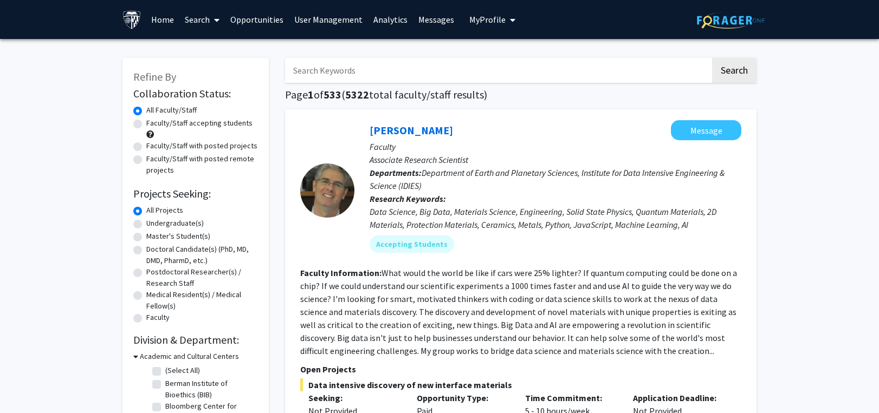
click at [387, 69] on input "Search Keywords" at bounding box center [497, 70] width 425 height 25
click at [358, 66] on input "Search Keywords" at bounding box center [497, 70] width 425 height 25
paste input "trafficking"
type input "trafficking"
click at [721, 66] on button "Search" at bounding box center [734, 70] width 44 height 25
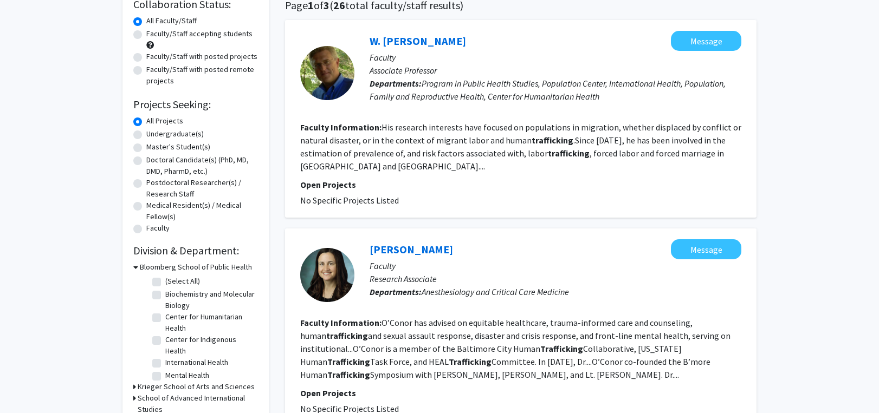
scroll to position [108, 0]
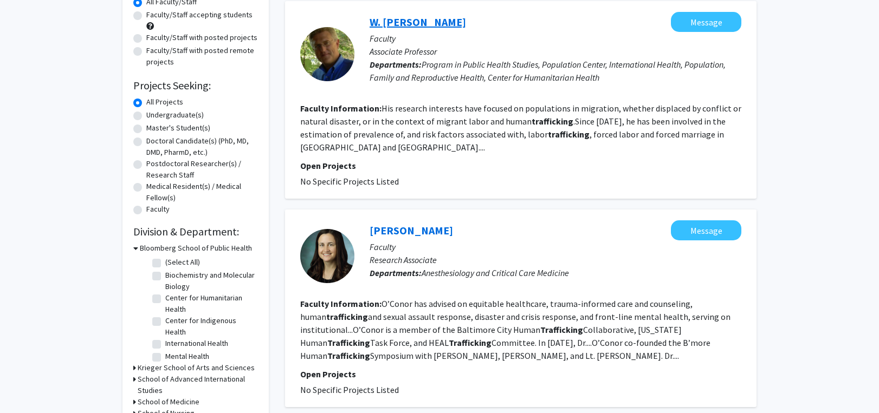
click at [439, 17] on link "W. Courtland Robinson" at bounding box center [418, 22] width 96 height 14
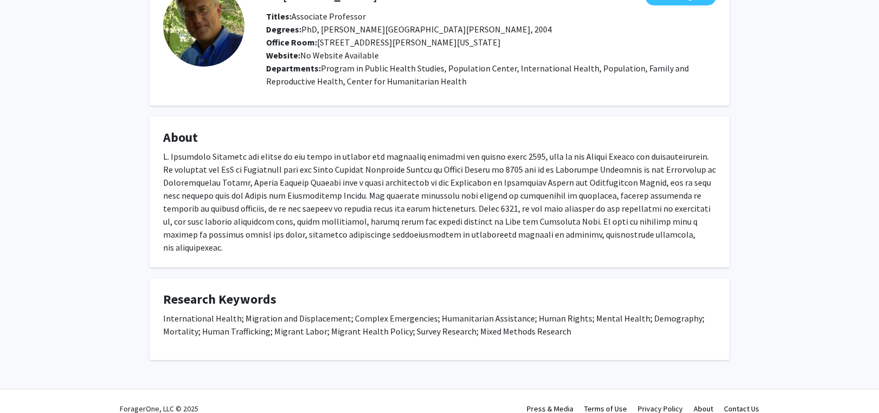
scroll to position [77, 0]
drag, startPoint x: 165, startPoint y: 303, endPoint x: 587, endPoint y: 320, distance: 422.4
click at [587, 320] on p "International Health; Migration and Displacement; Complex Emergencies; Humanita…" at bounding box center [439, 323] width 553 height 26
drag, startPoint x: 759, startPoint y: 195, endPoint x: 756, endPoint y: 181, distance: 13.7
click at [759, 195] on div "W. Courtland Robinson Message Titles: Associate Professor Degrees: PhD, Johns H…" at bounding box center [439, 178] width 879 height 432
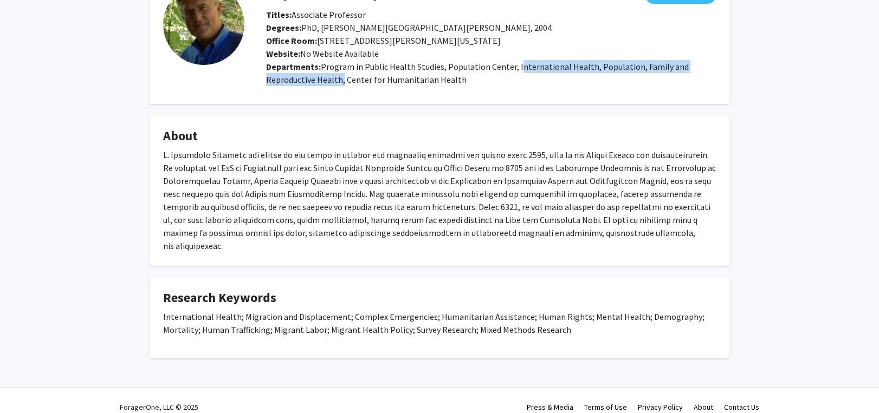
drag, startPoint x: 513, startPoint y: 62, endPoint x: 340, endPoint y: 85, distance: 174.4
click at [340, 85] on div "Departments: Program in Public Health Studies, Population Center, International…" at bounding box center [491, 73] width 450 height 26
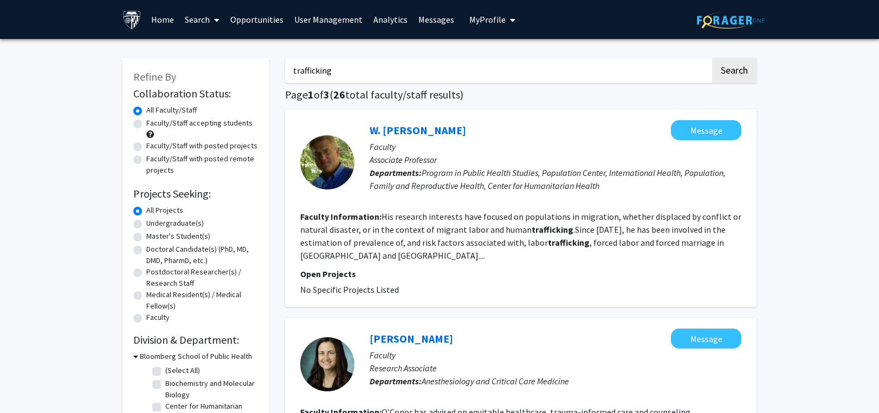
click at [330, 73] on input "trafficking" at bounding box center [497, 70] width 425 height 25
drag, startPoint x: 336, startPoint y: 63, endPoint x: 216, endPoint y: 66, distance: 120.9
paste input "deforestation"
type input "deforestation"
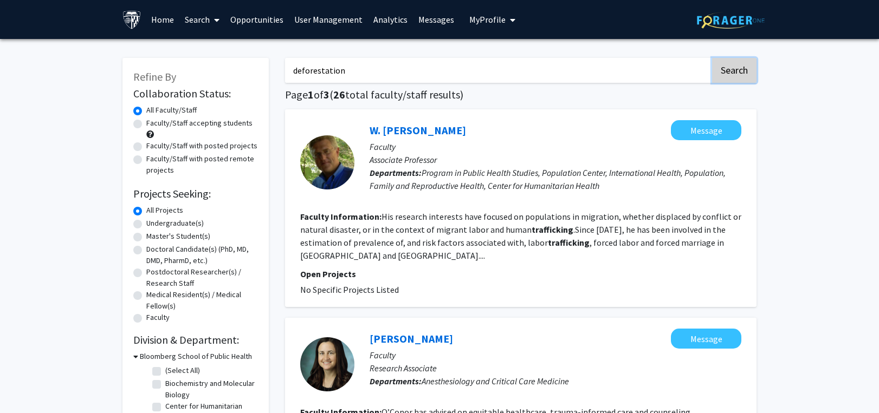
click at [736, 60] on button "Search" at bounding box center [734, 70] width 44 height 25
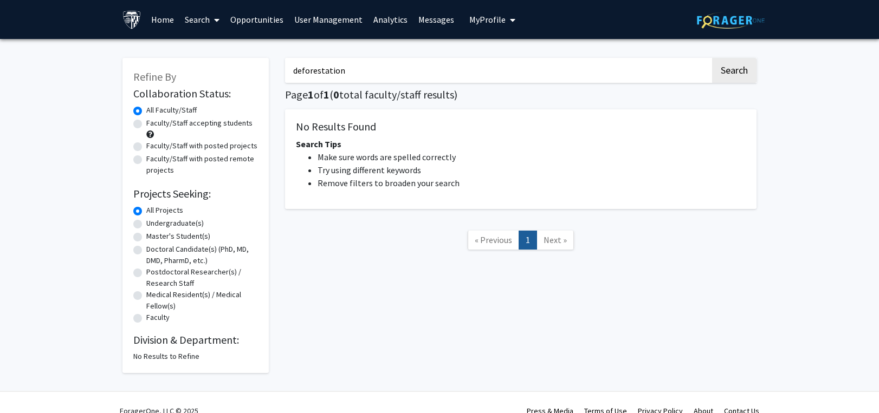
click at [202, 18] on link "Search" at bounding box center [202, 20] width 46 height 38
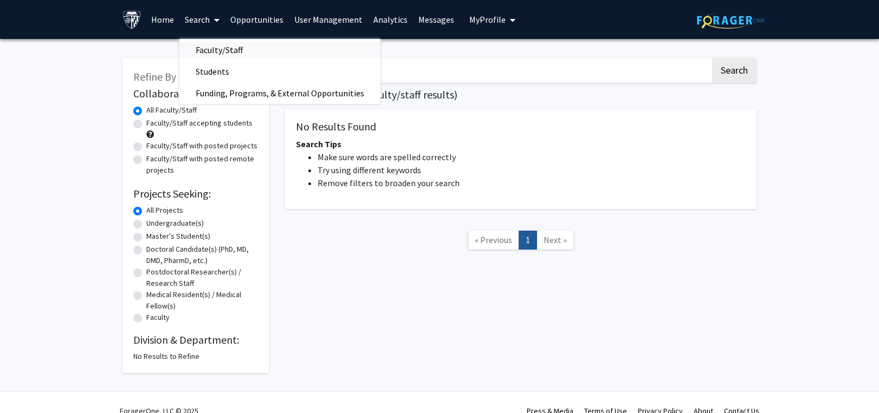
click at [202, 47] on span "Faculty/Staff" at bounding box center [219, 50] width 80 height 22
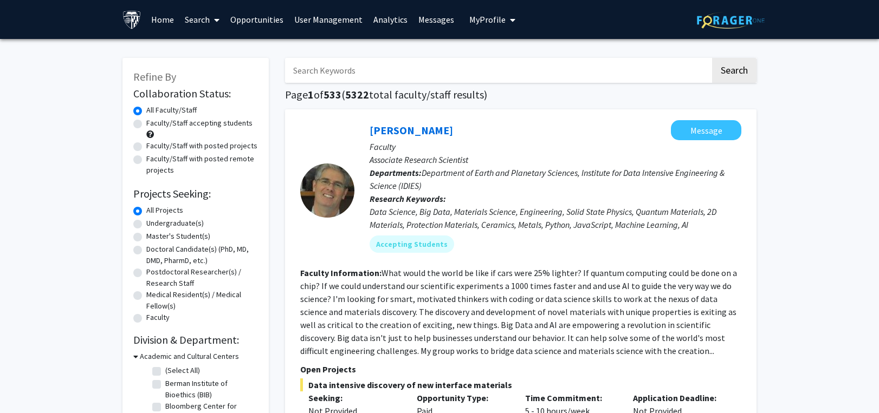
click at [345, 77] on input "Search Keywords" at bounding box center [497, 70] width 425 height 25
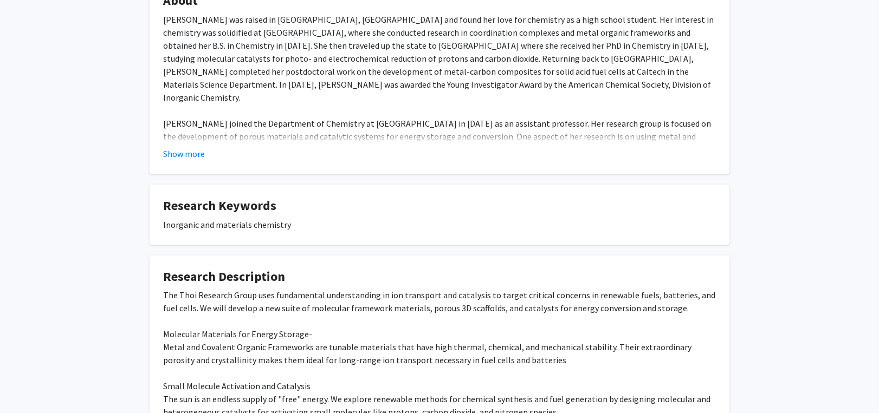
scroll to position [271, 0]
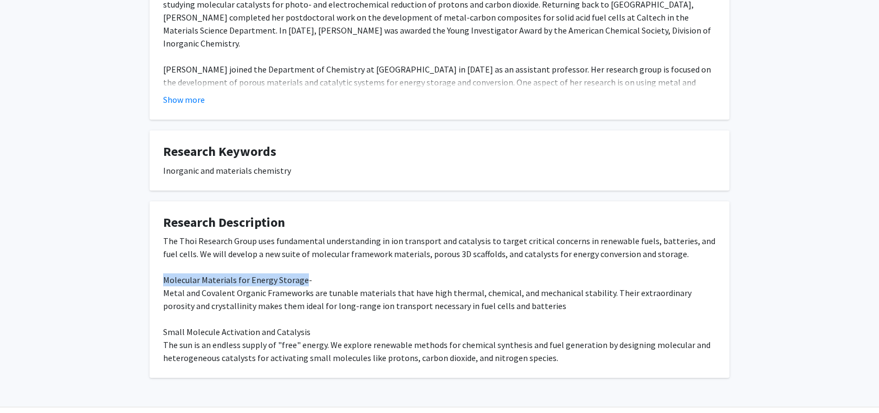
drag, startPoint x: 163, startPoint y: 276, endPoint x: 302, endPoint y: 278, distance: 139.3
click at [302, 278] on fg-card "Research Description The Thoi Research Group uses fundamental understanding in …" at bounding box center [440, 290] width 580 height 177
copy div "Molecular Materials for Energy Storage"
drag, startPoint x: 737, startPoint y: 182, endPoint x: 728, endPoint y: 182, distance: 8.7
click at [737, 182] on div "V. [PERSON_NAME] Message Titles: Assistant Professor Degrees: PhD, [GEOGRAPHIC_…" at bounding box center [439, 77] width 596 height 602
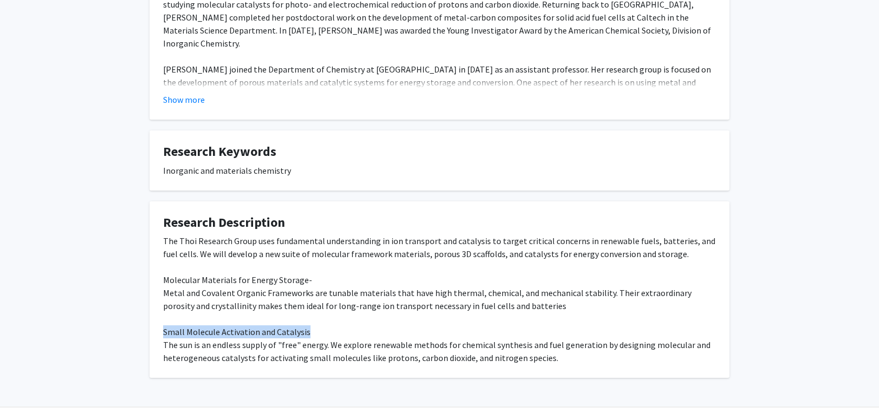
drag, startPoint x: 162, startPoint y: 332, endPoint x: 306, endPoint y: 326, distance: 144.2
click at [306, 326] on fg-card "Research Description The Thoi Research Group uses fundamental understanding in …" at bounding box center [440, 290] width 580 height 177
copy div "Small Molecule Activation and Catalysis"
